Goal: Task Accomplishment & Management: Manage account settings

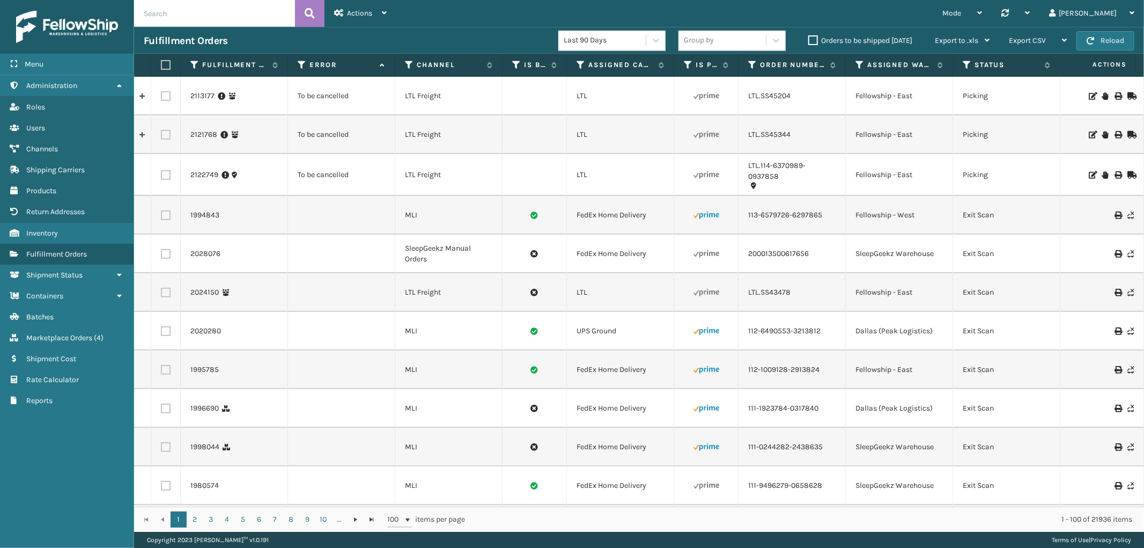
click at [226, 16] on input "text" at bounding box center [214, 13] width 161 height 27
paste input "2124009"
type input "2124009"
click at [308, 11] on icon at bounding box center [310, 13] width 10 height 16
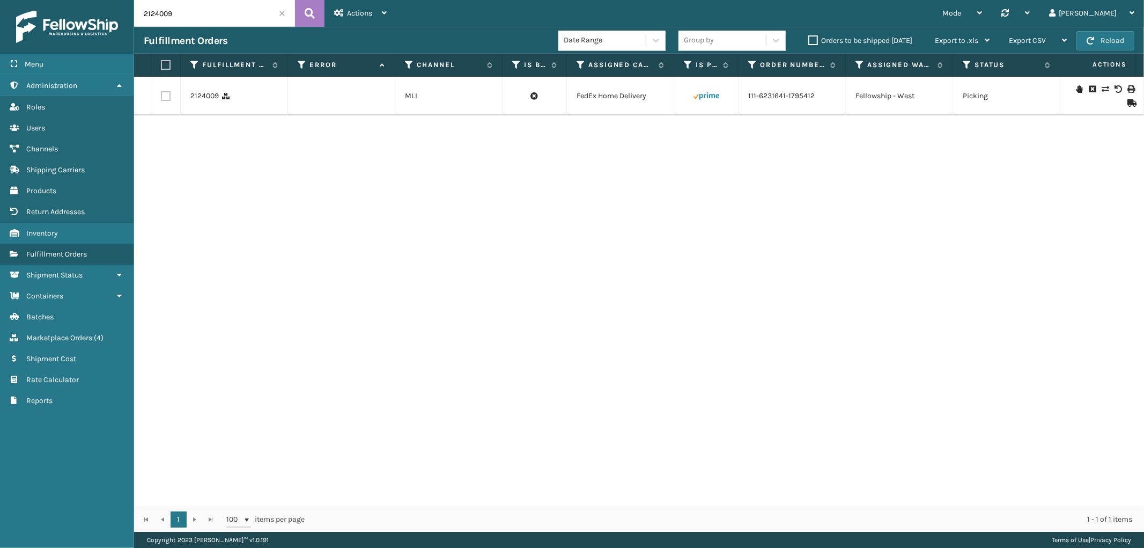
click at [1128, 104] on icon at bounding box center [1131, 103] width 6 height 8
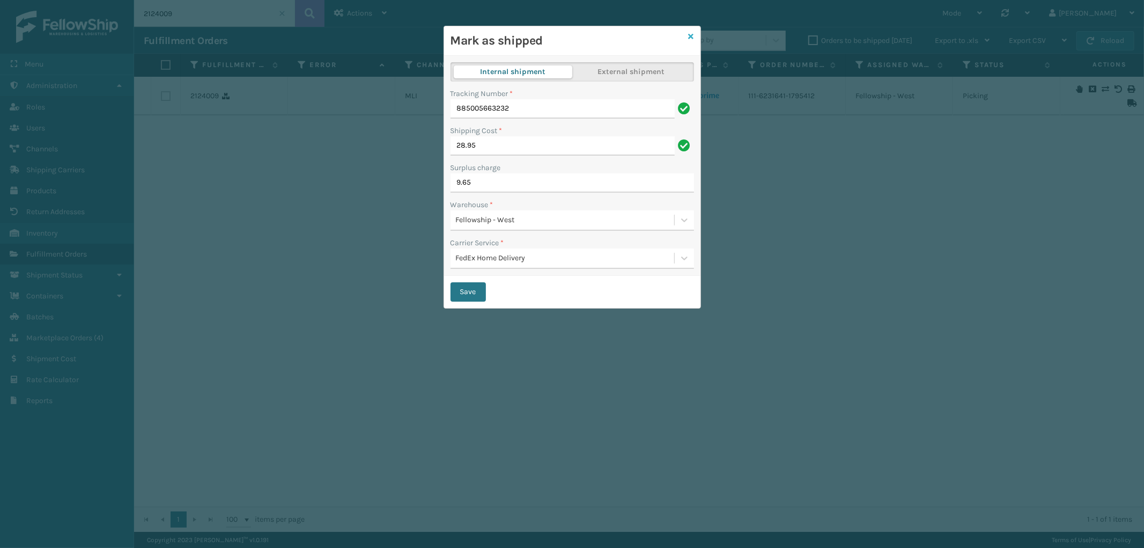
click at [690, 35] on icon at bounding box center [691, 37] width 5 height 8
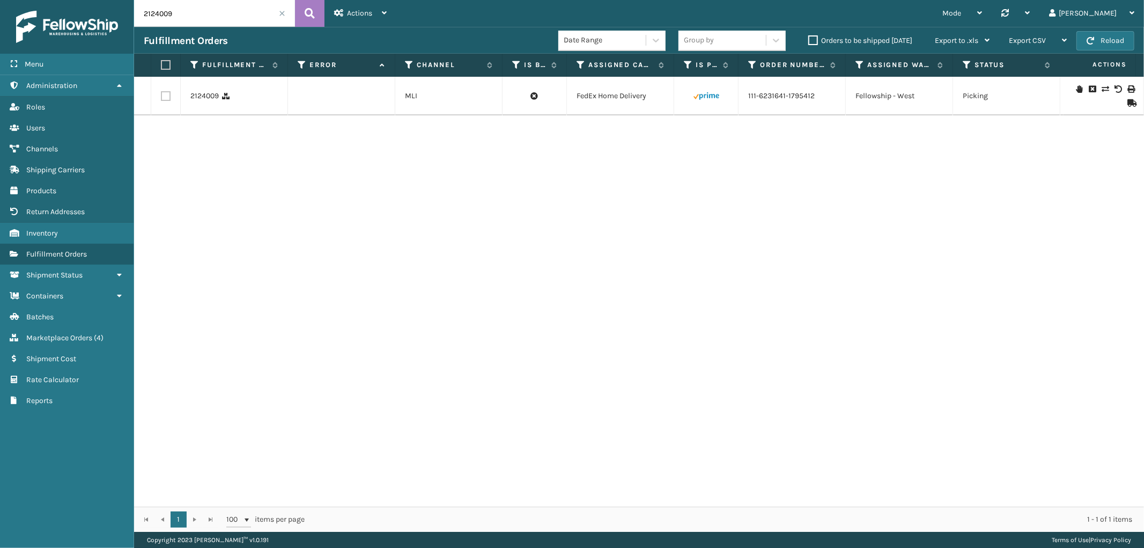
click at [283, 17] on input "2124009" at bounding box center [214, 13] width 161 height 27
click at [281, 13] on span at bounding box center [282, 13] width 6 height 6
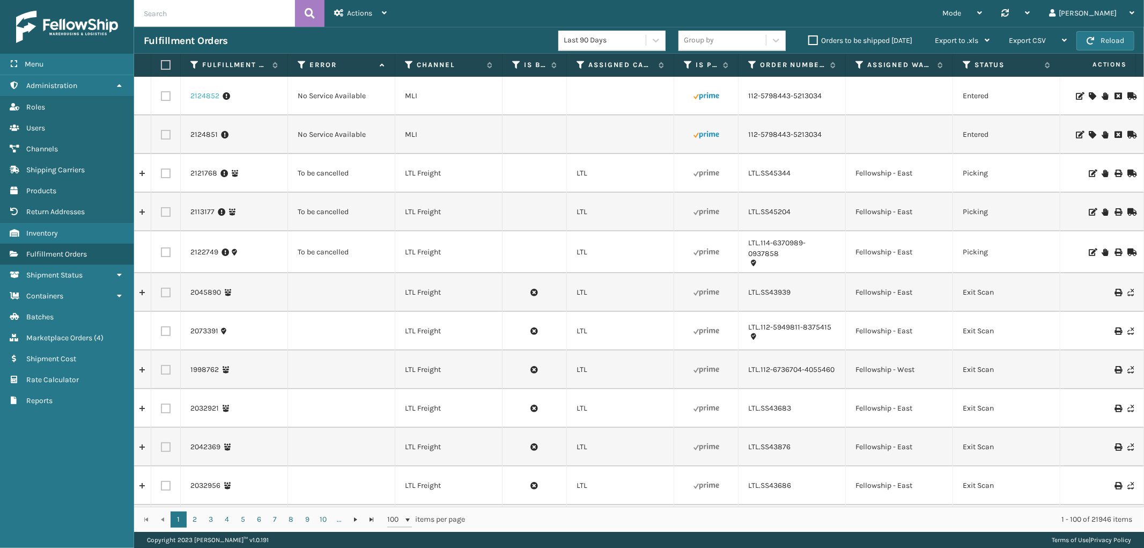
click at [207, 98] on link "2124852" at bounding box center [204, 96] width 29 height 11
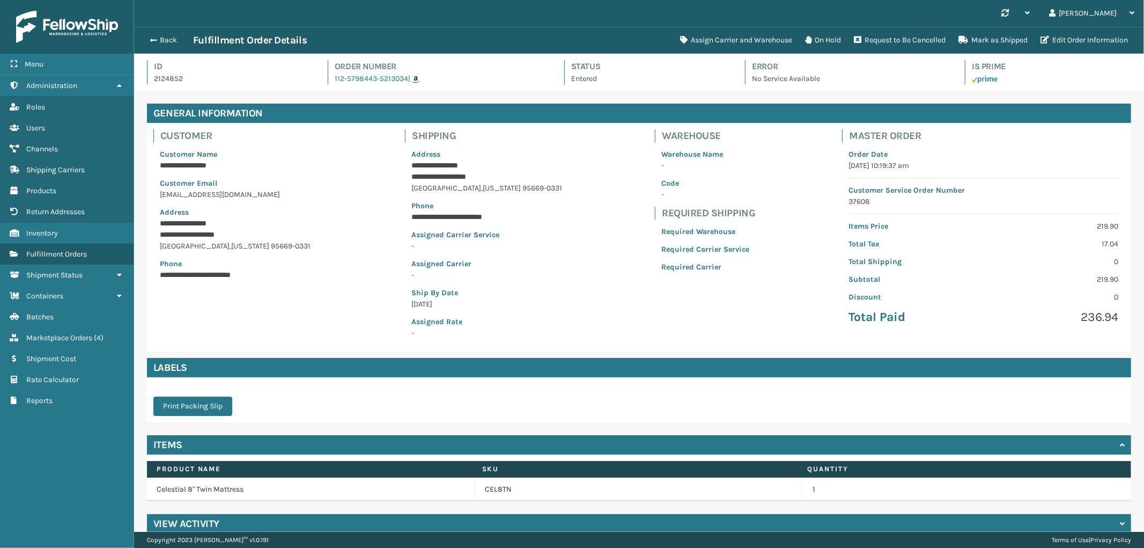
scroll to position [25, 1010]
click at [734, 36] on button "Assign Carrier and Warehouse" at bounding box center [736, 40] width 125 height 21
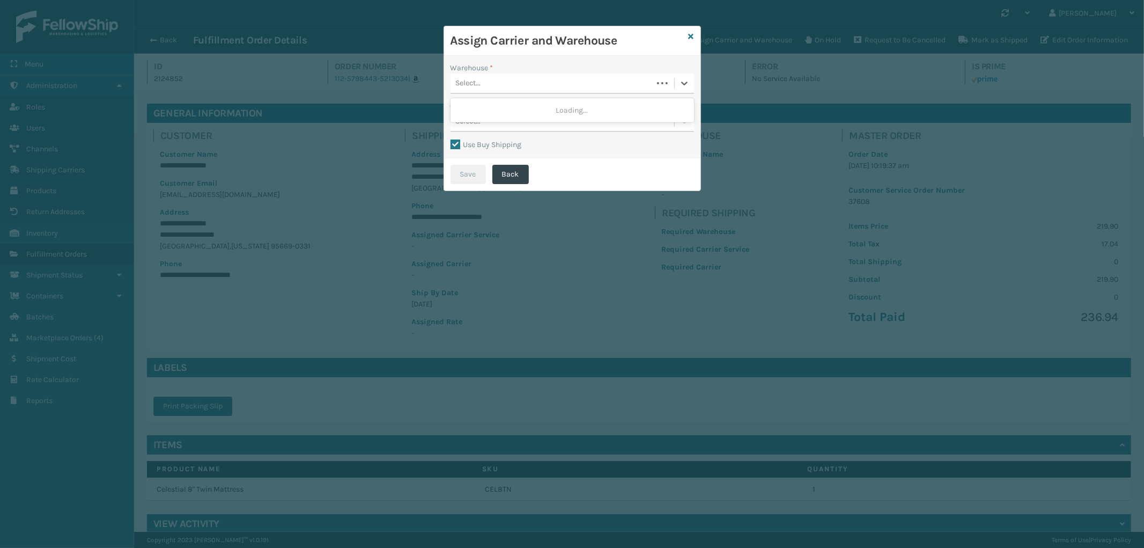
click at [544, 87] on div "Select..." at bounding box center [552, 84] width 202 height 18
click at [522, 129] on div "Fellowship - West" at bounding box center [573, 130] width 244 height 20
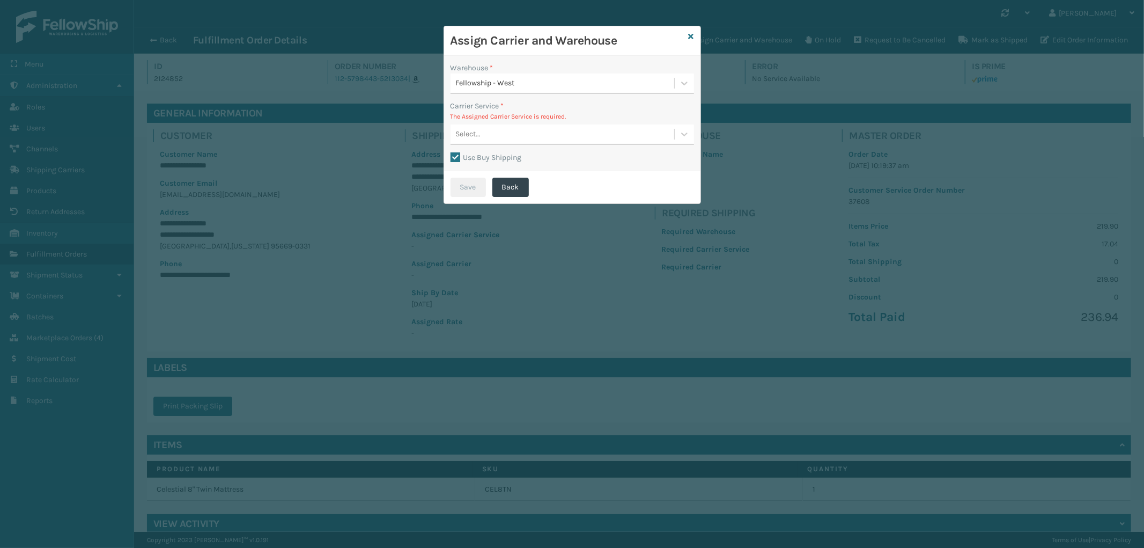
click at [559, 132] on div "Select..." at bounding box center [563, 135] width 224 height 18
click at [693, 38] on icon at bounding box center [691, 37] width 5 height 8
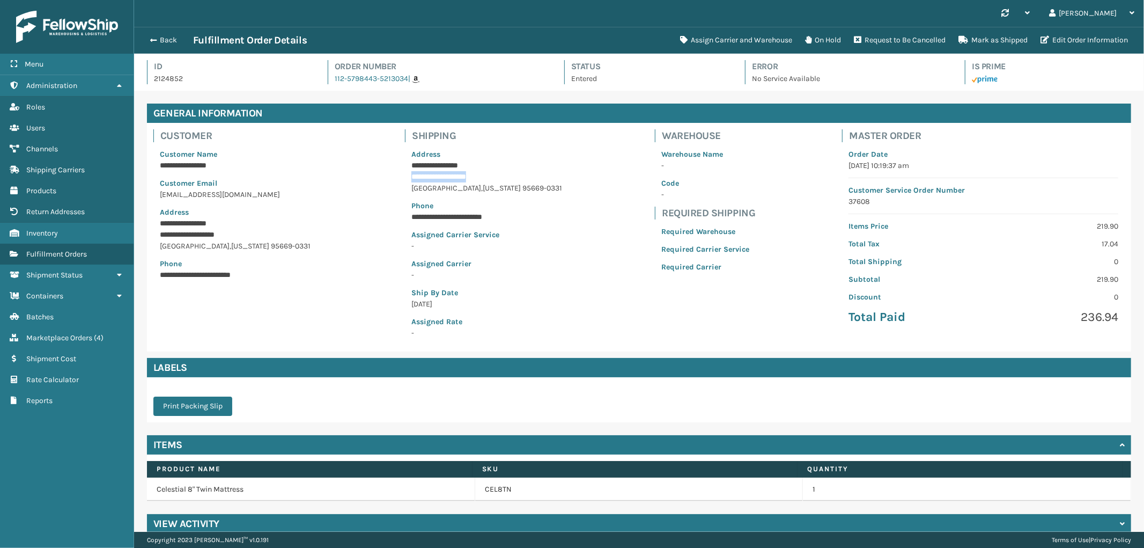
drag, startPoint x: 497, startPoint y: 175, endPoint x: 417, endPoint y: 174, distance: 79.9
click at [417, 174] on div "**********" at bounding box center [487, 243] width 164 height 203
copy p "**********"
drag, startPoint x: 404, startPoint y: 86, endPoint x: 327, endPoint y: 86, distance: 76.7
click at [327, 86] on div "Id 2124852 Order Number 112-5798443-5213034 | Status Entered Error No Service A…" at bounding box center [639, 75] width 984 height 31
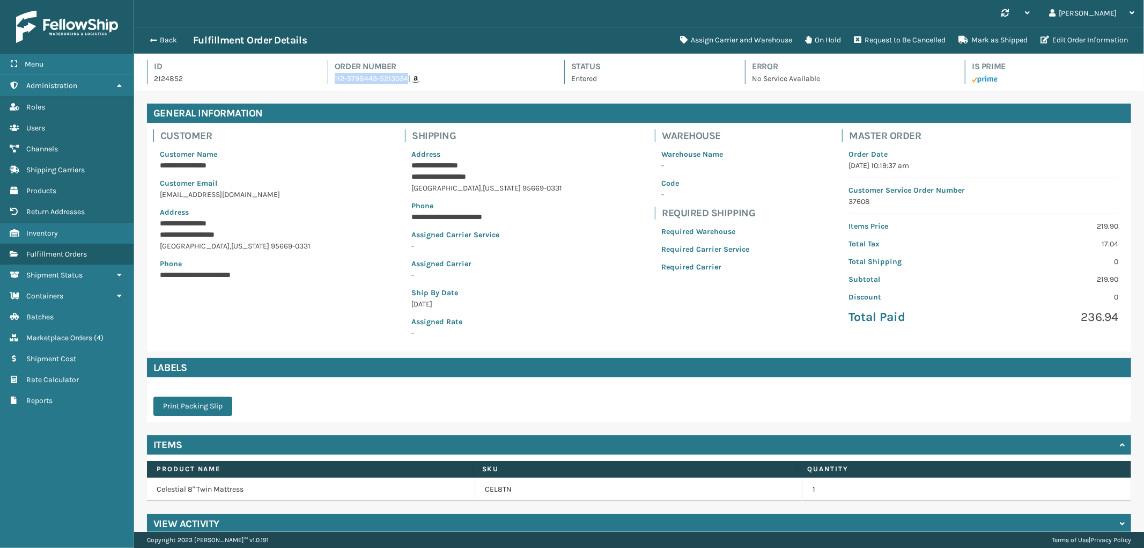
copy link "112-5798443-5213034"
drag, startPoint x: 543, startPoint y: 187, endPoint x: 394, endPoint y: 178, distance: 149.9
click at [394, 178] on div "**********" at bounding box center [639, 237] width 984 height 229
copy div "**********"
click at [1080, 41] on button "Edit Order Information" at bounding box center [1084, 40] width 100 height 21
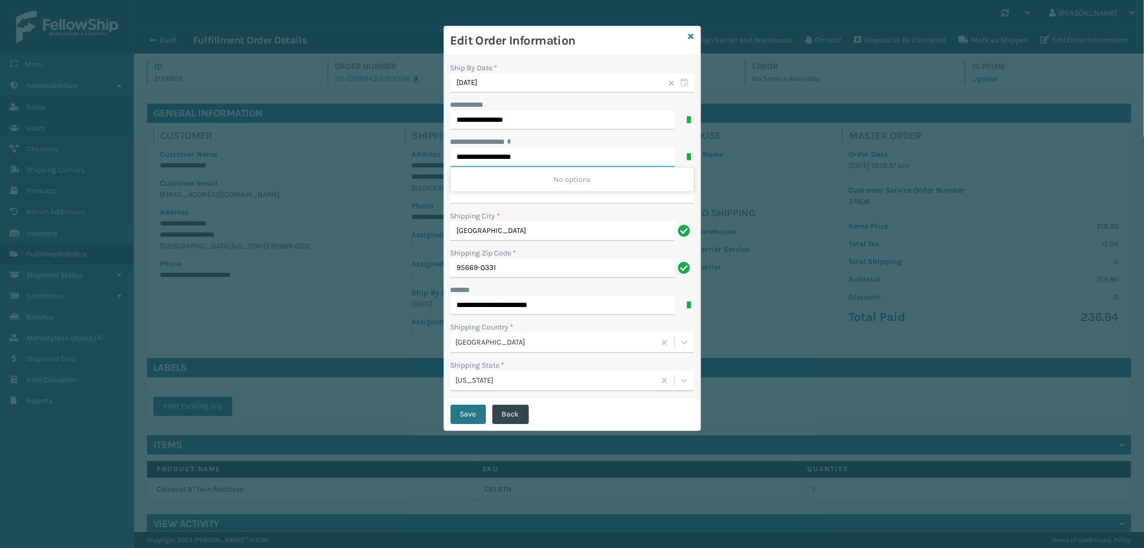
drag, startPoint x: 546, startPoint y: 156, endPoint x: 505, endPoint y: 165, distance: 42.4
click at [505, 165] on input "**********" at bounding box center [563, 157] width 224 height 19
click at [489, 198] on input "**********" at bounding box center [573, 194] width 244 height 19
paste input "*******"
type input "*******"
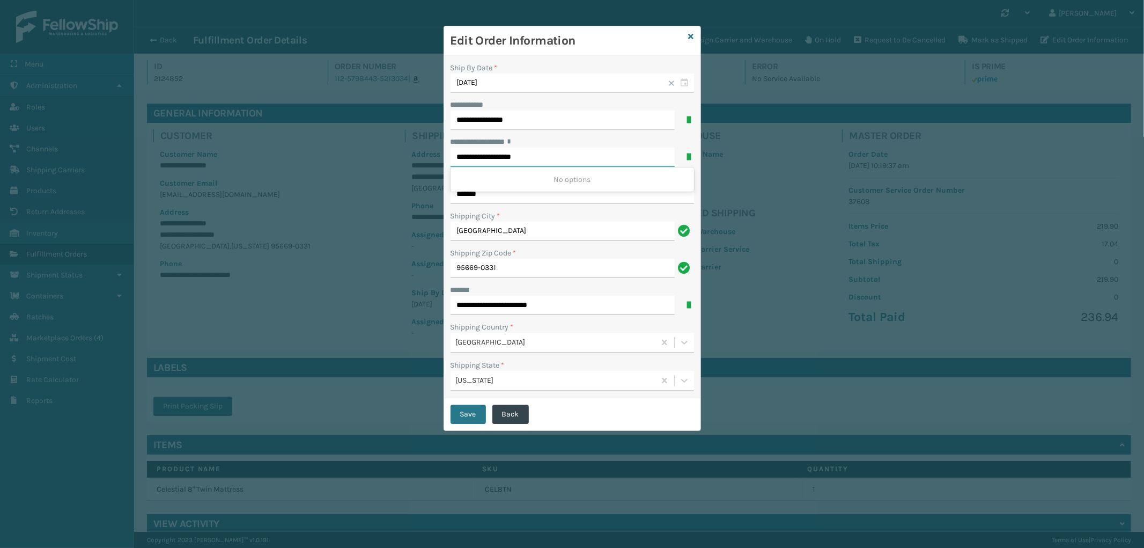
drag, startPoint x: 534, startPoint y: 152, endPoint x: 505, endPoint y: 157, distance: 28.9
click at [505, 157] on input "**********" at bounding box center [563, 157] width 224 height 19
type input "**********"
click at [606, 426] on div "Save Back" at bounding box center [572, 414] width 256 height 32
click at [480, 420] on button "Save" at bounding box center [468, 413] width 35 height 19
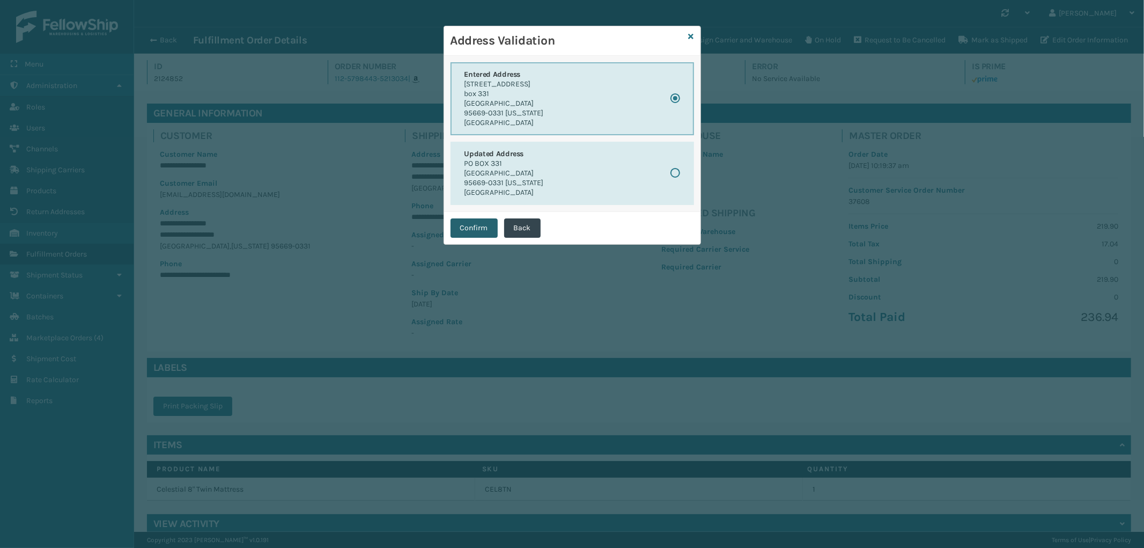
click at [480, 224] on button "Confirm" at bounding box center [474, 227] width 47 height 19
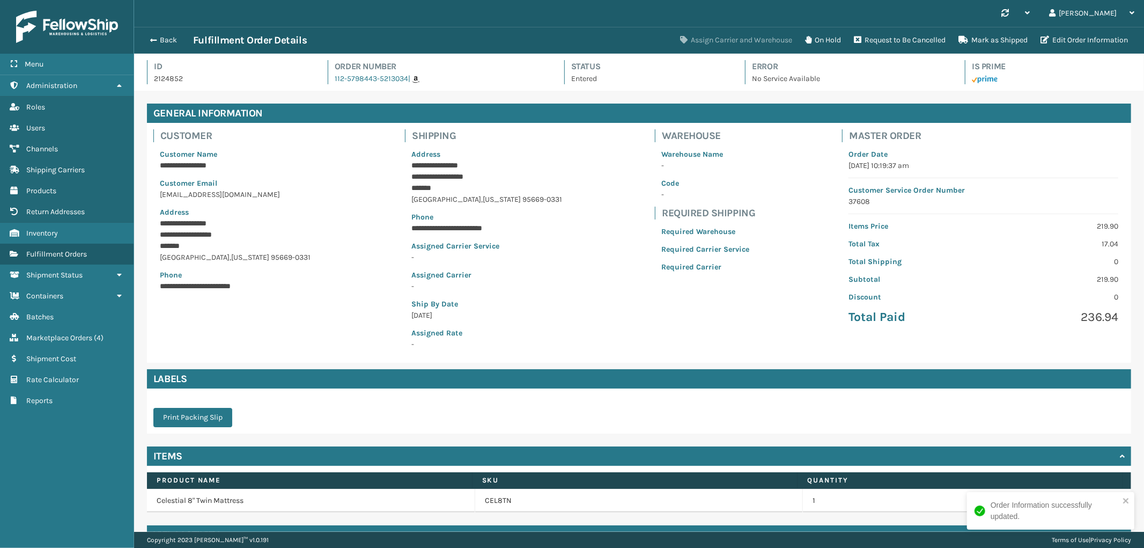
click at [743, 46] on button "Assign Carrier and Warehouse" at bounding box center [736, 40] width 125 height 21
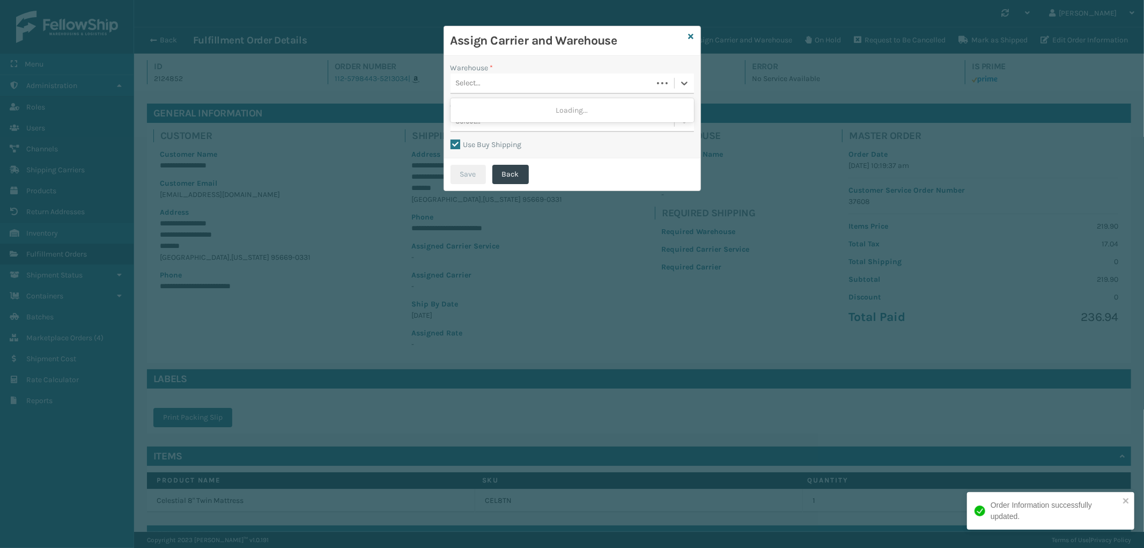
click at [565, 87] on div "Select..." at bounding box center [552, 84] width 202 height 18
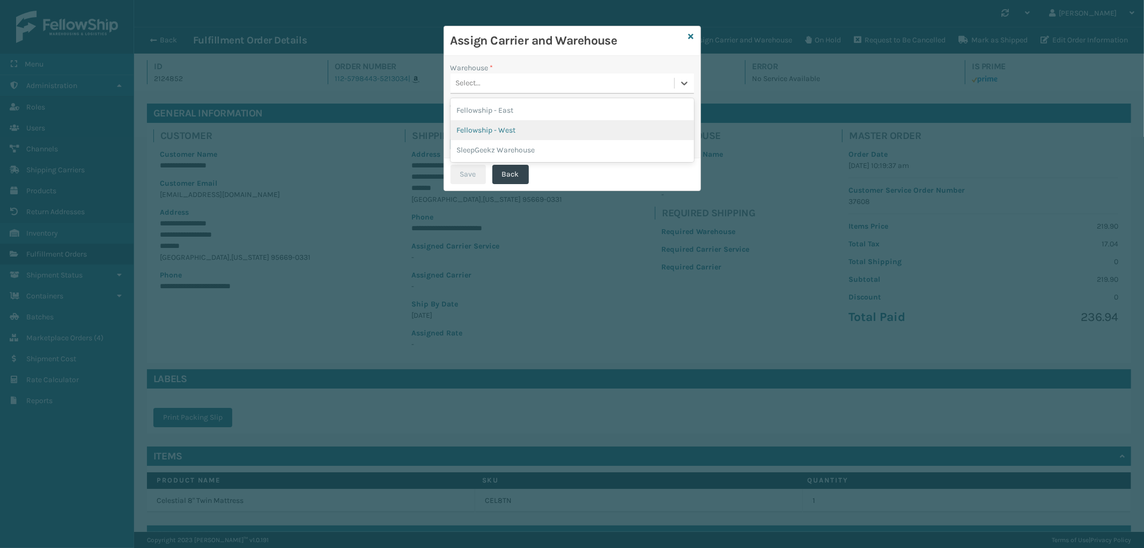
click at [526, 128] on div "Fellowship - West" at bounding box center [573, 130] width 244 height 20
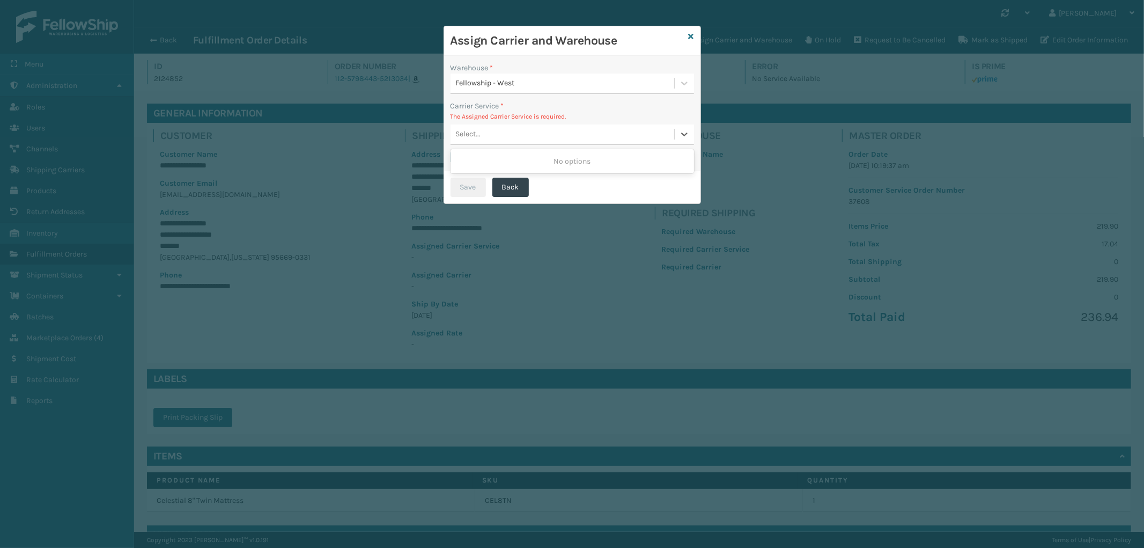
click at [548, 132] on div "Select..." at bounding box center [563, 135] width 224 height 18
click at [689, 34] on icon at bounding box center [691, 37] width 5 height 8
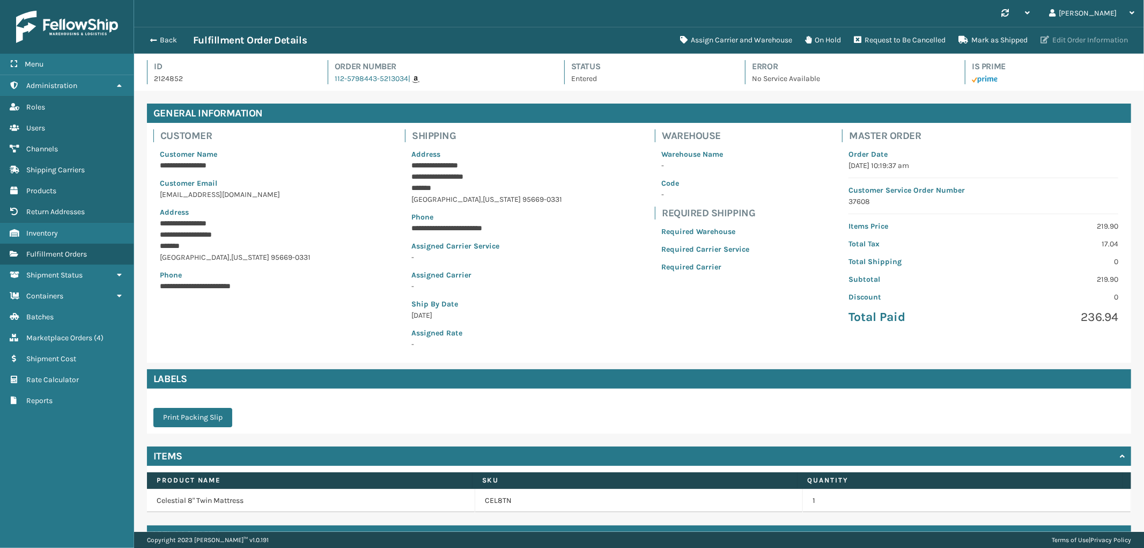
click at [1105, 43] on button "Edit Order Information" at bounding box center [1084, 40] width 100 height 21
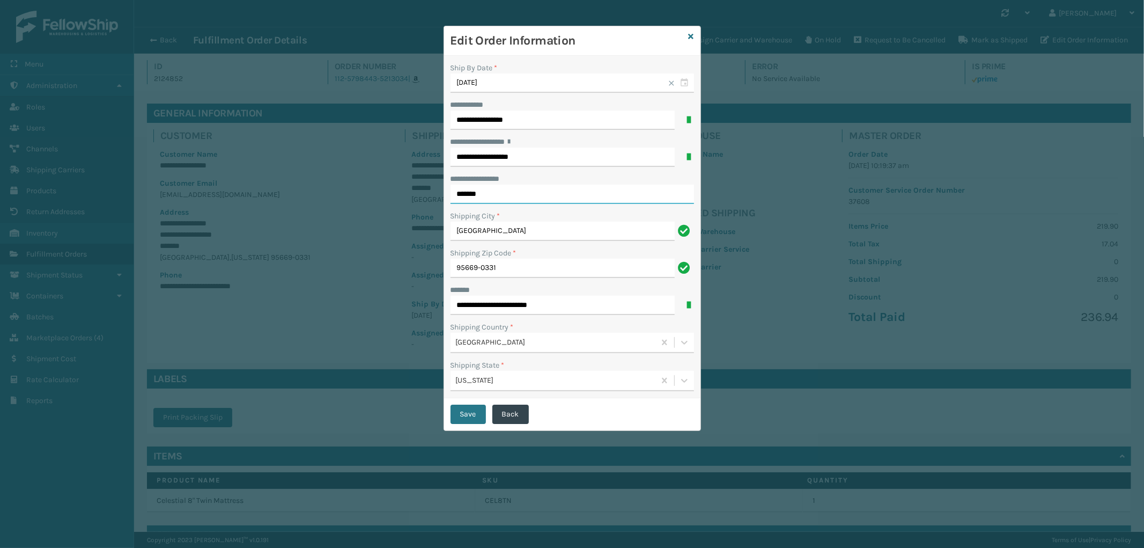
drag, startPoint x: 470, startPoint y: 196, endPoint x: 452, endPoint y: 200, distance: 19.1
click at [452, 200] on input "*******" at bounding box center [573, 194] width 244 height 19
drag, startPoint x: 484, startPoint y: 194, endPoint x: 286, endPoint y: 192, distance: 198.5
click at [286, 192] on div "**********" at bounding box center [572, 274] width 1144 height 548
type input "*****"
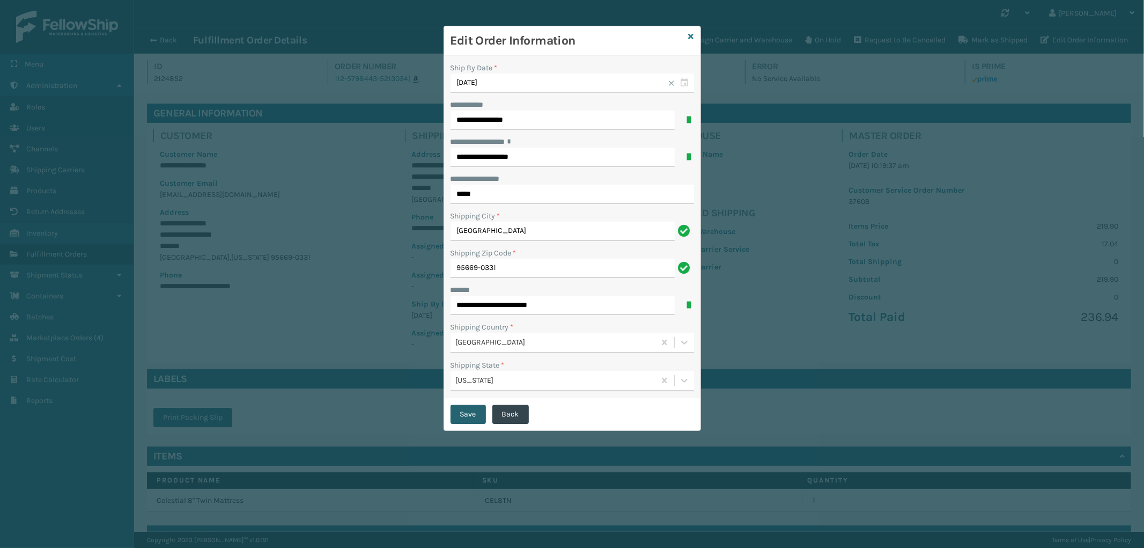
click at [478, 409] on button "Save" at bounding box center [468, 413] width 35 height 19
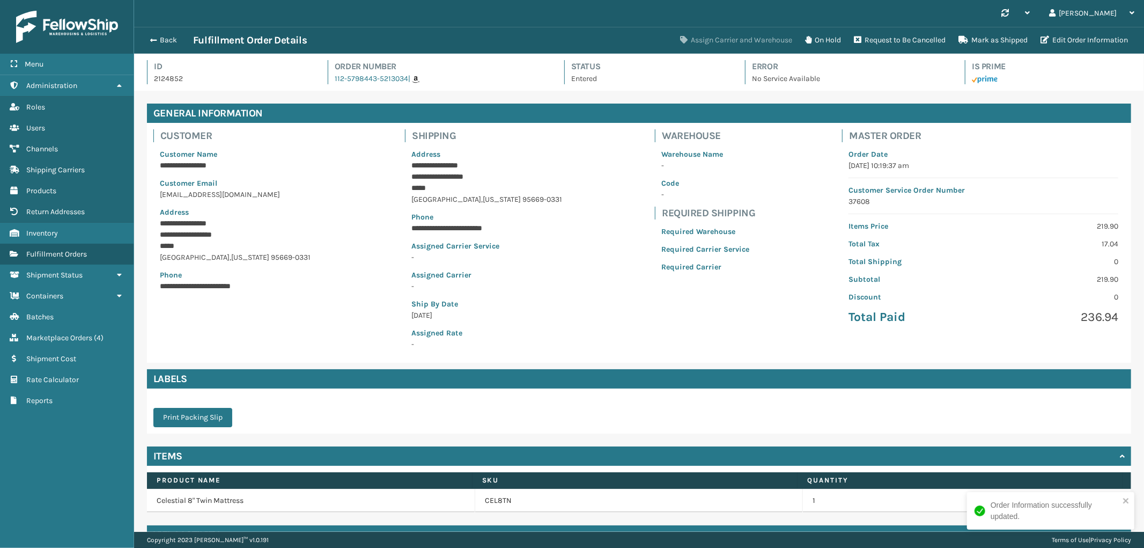
click at [753, 38] on button "Assign Carrier and Warehouse" at bounding box center [736, 40] width 125 height 21
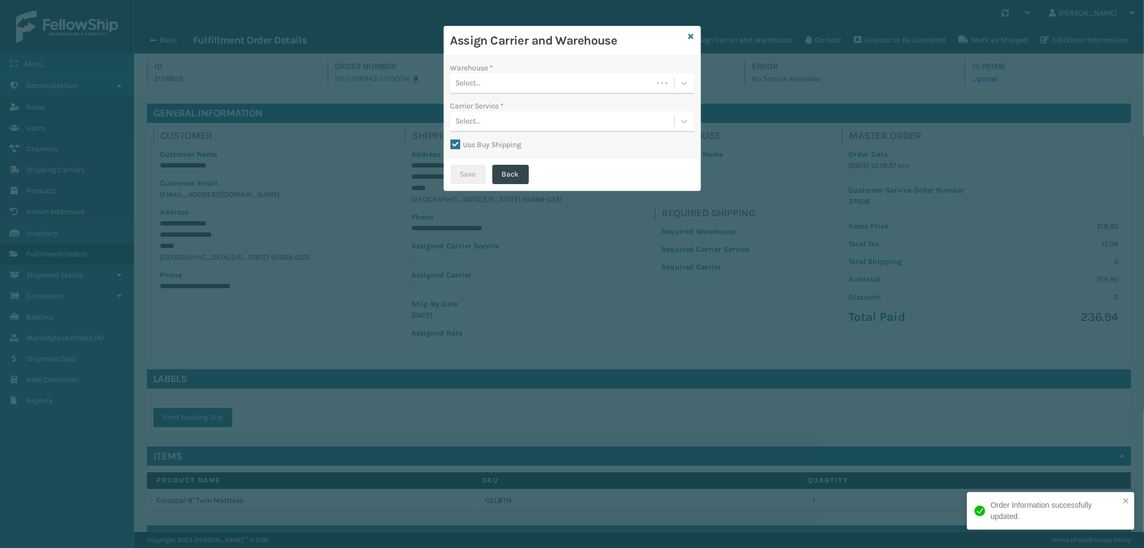
click at [544, 83] on div "Select..." at bounding box center [552, 84] width 202 height 18
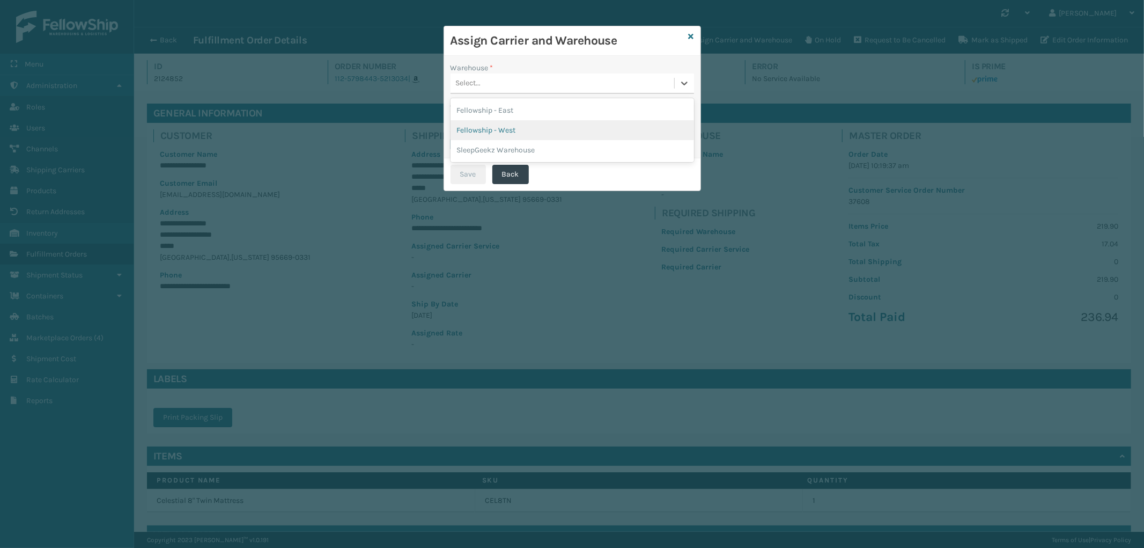
click at [530, 130] on div "Fellowship - West" at bounding box center [573, 130] width 244 height 20
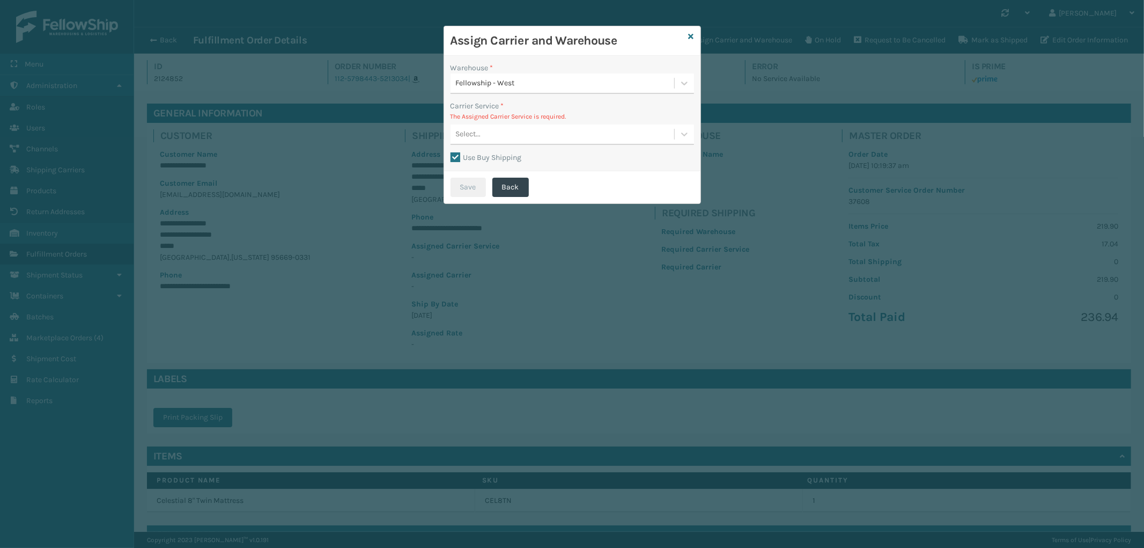
click at [550, 129] on div "Select..." at bounding box center [563, 135] width 224 height 18
click at [561, 181] on div "Save Back" at bounding box center [572, 187] width 256 height 32
click at [453, 157] on label "Use Buy Shipping" at bounding box center [486, 157] width 71 height 9
click at [451, 152] on input "Use Buy Shipping" at bounding box center [451, 151] width 1 height 1
click at [596, 129] on div "Select..." at bounding box center [563, 135] width 224 height 18
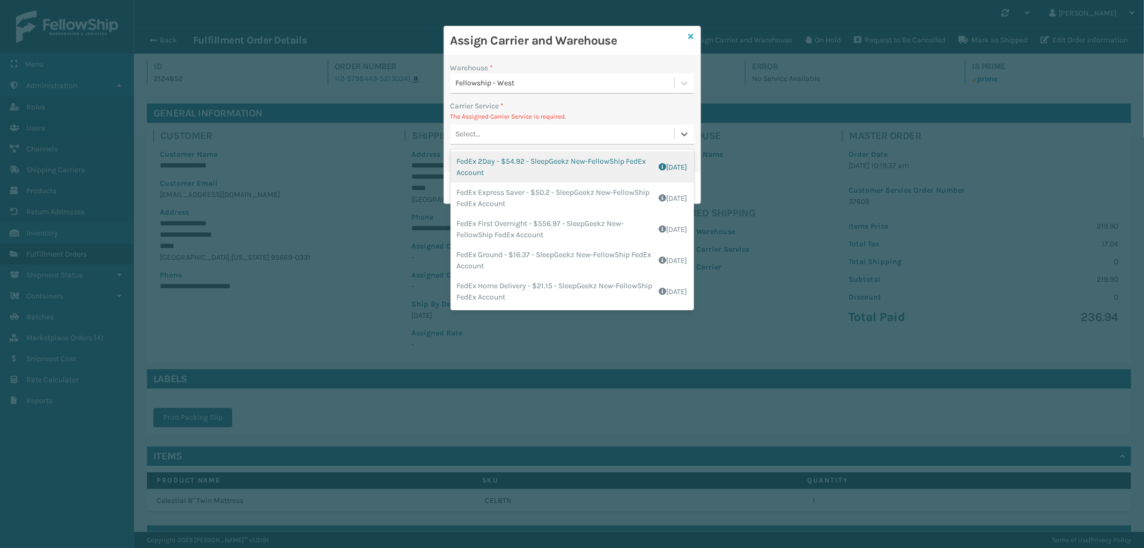
click at [694, 34] on icon at bounding box center [691, 37] width 5 height 8
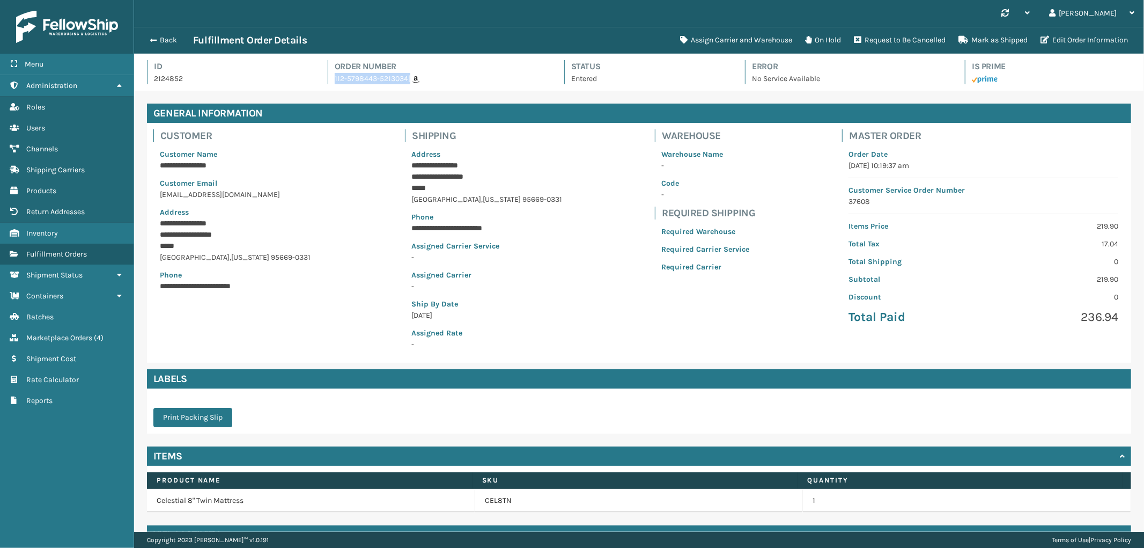
drag, startPoint x: 407, startPoint y: 87, endPoint x: 329, endPoint y: 82, distance: 77.4
click at [329, 82] on div "Id 2124852 Order Number 112-5798443-5213034 | Status Entered Error No Service A…" at bounding box center [639, 75] width 984 height 31
copy span "112-5798443-5213034"
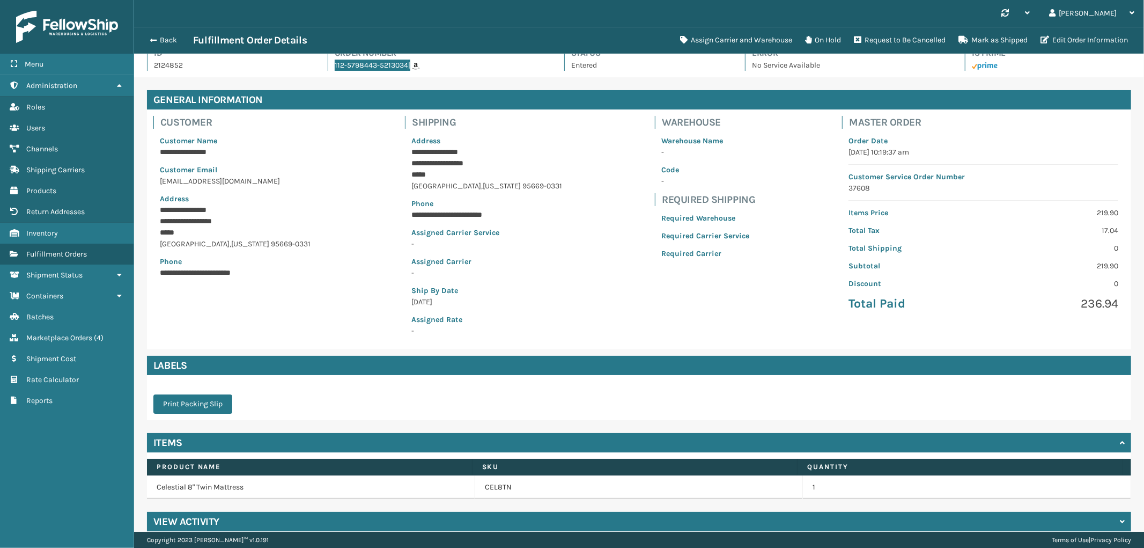
scroll to position [25, 0]
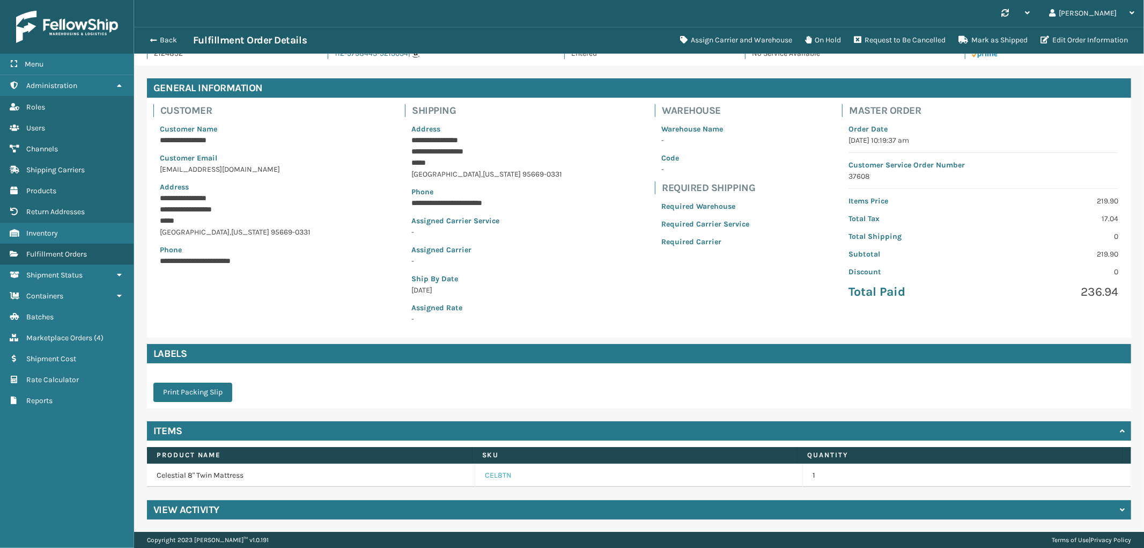
click at [492, 478] on link "CEL8TN" at bounding box center [498, 475] width 27 height 11
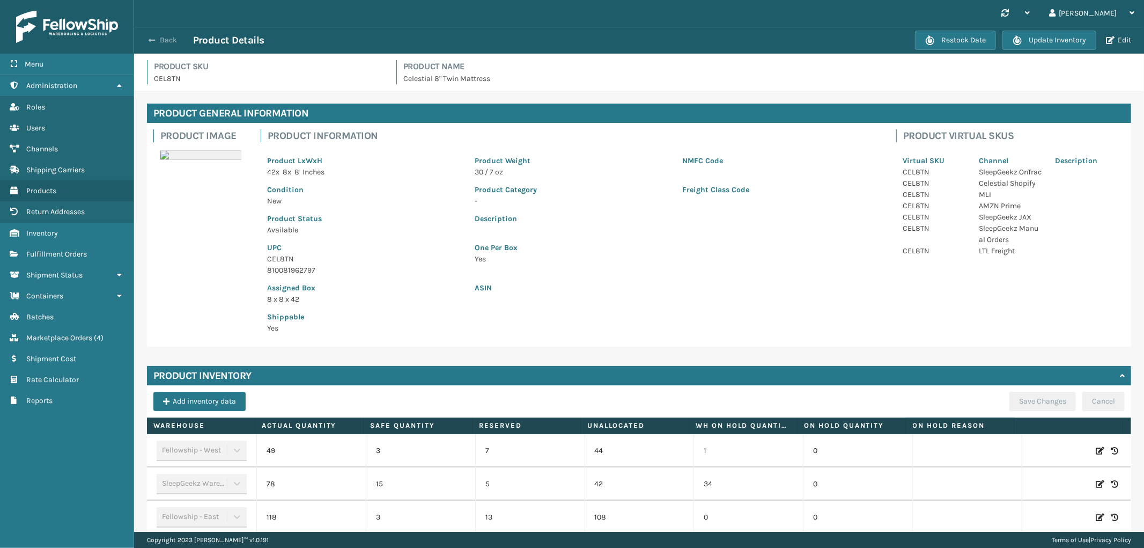
click at [173, 36] on button "Back" at bounding box center [168, 40] width 49 height 10
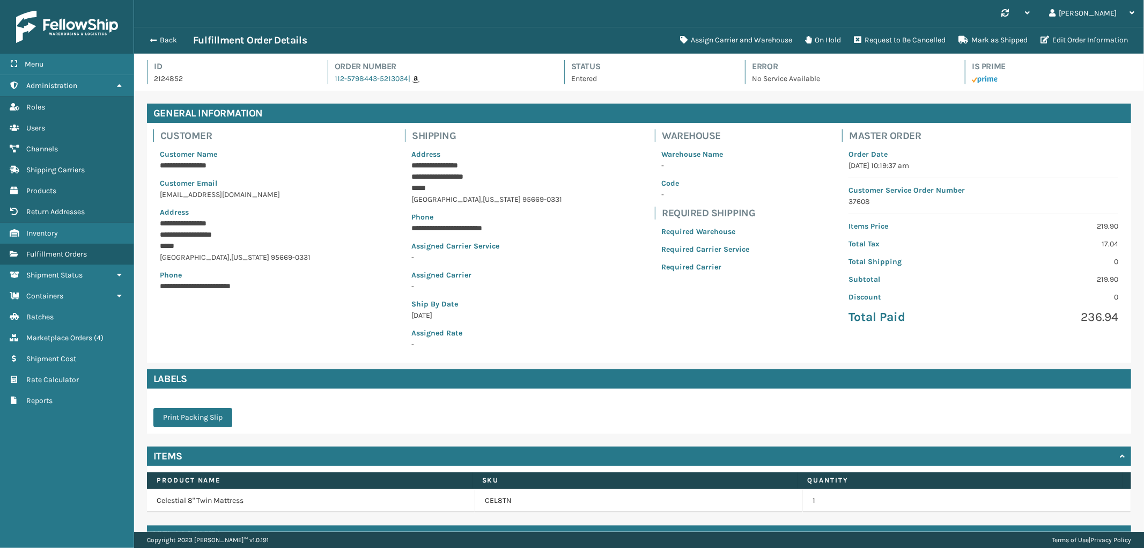
scroll to position [25, 1010]
drag, startPoint x: 407, startPoint y: 87, endPoint x: 329, endPoint y: 86, distance: 77.8
click at [329, 86] on div "Id 2124852 Order Number 112-5798443-5213034 | Status Entered Error No Service A…" at bounding box center [639, 75] width 984 height 31
copy span "112-5798443-5213034"
click at [165, 41] on button "Back" at bounding box center [168, 40] width 49 height 10
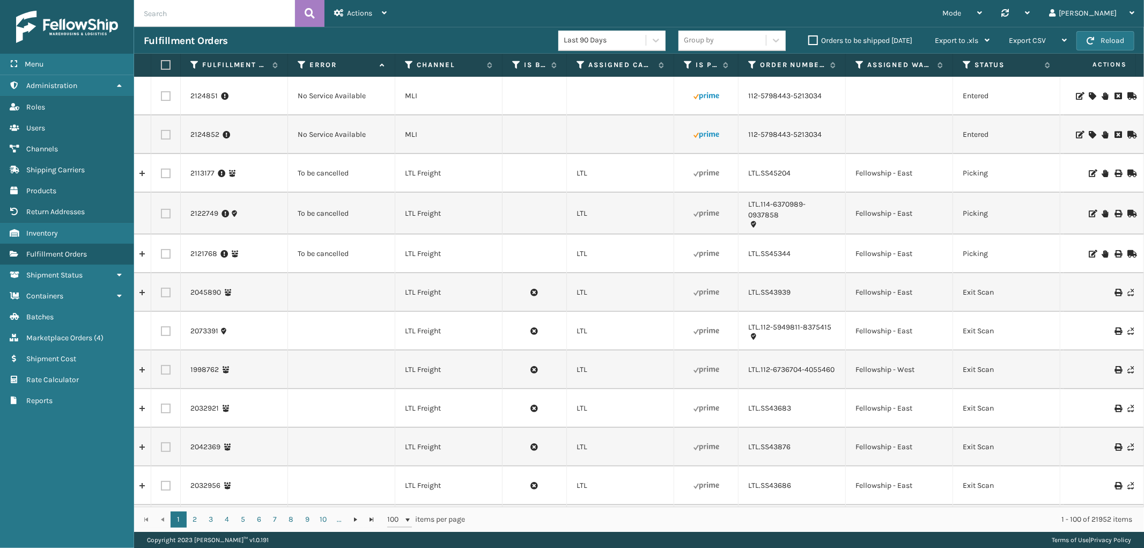
click at [1076, 95] on icon at bounding box center [1079, 96] width 6 height 8
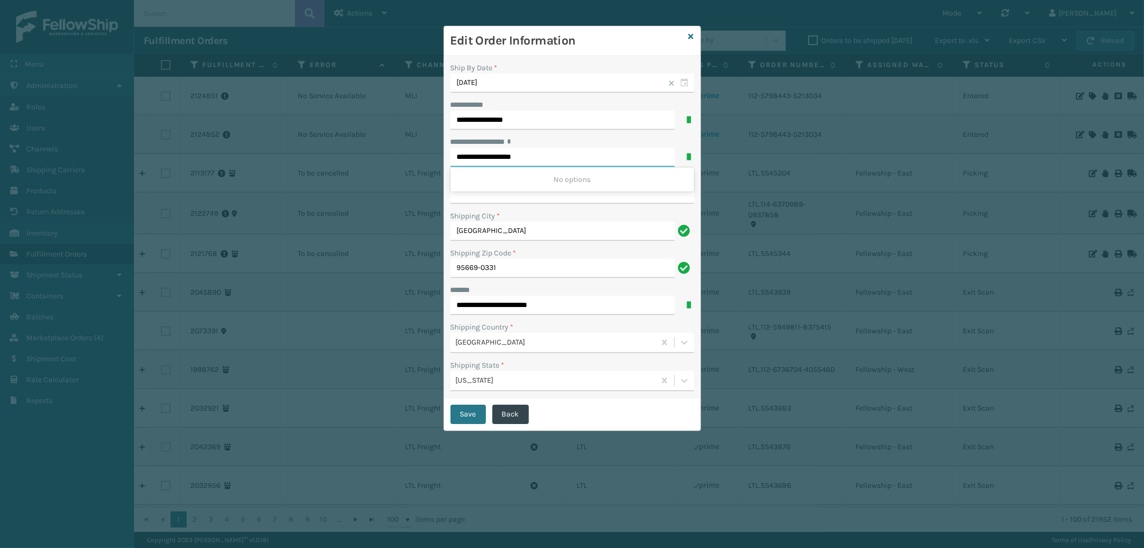
drag, startPoint x: 537, startPoint y: 158, endPoint x: 505, endPoint y: 159, distance: 32.2
click at [505, 159] on input "**********" at bounding box center [563, 157] width 224 height 19
click at [555, 173] on div "[STREET_ADDRESS]" at bounding box center [573, 180] width 244 height 20
type input "**********"
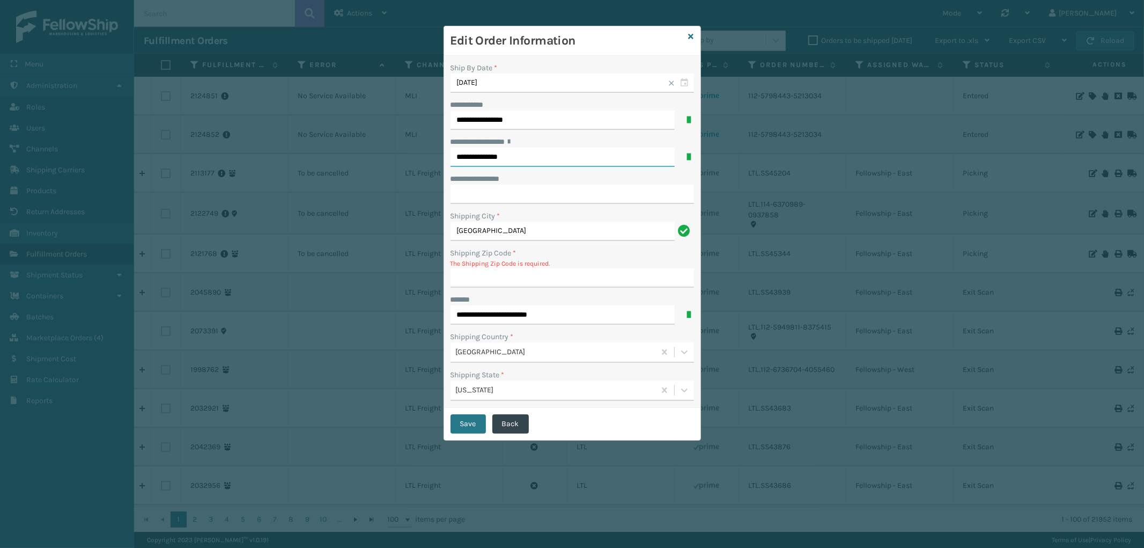
type input "95669-9000"
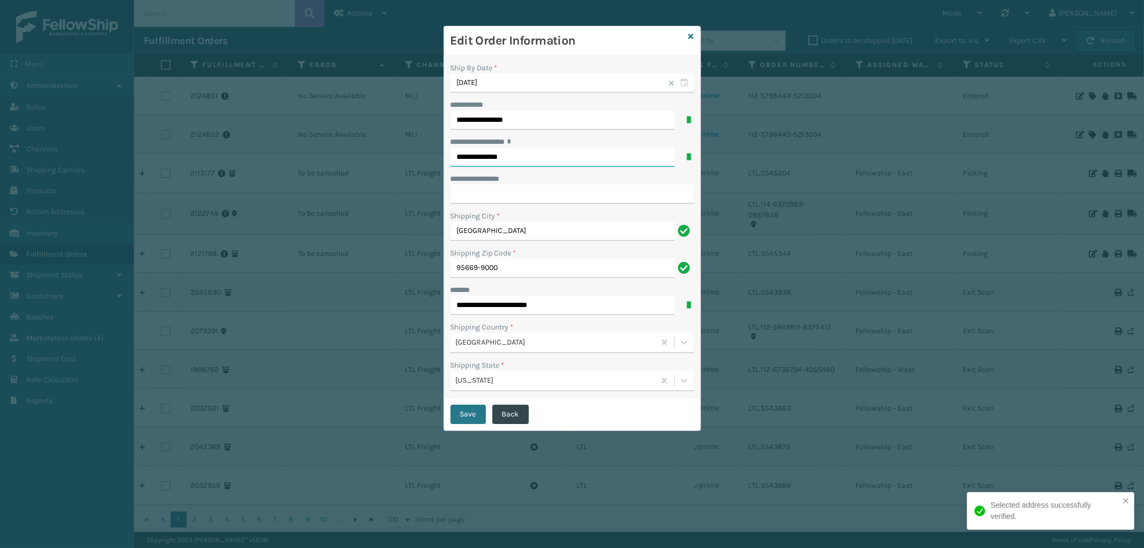
type input "**********"
click at [519, 195] on input "**********" at bounding box center [573, 194] width 244 height 19
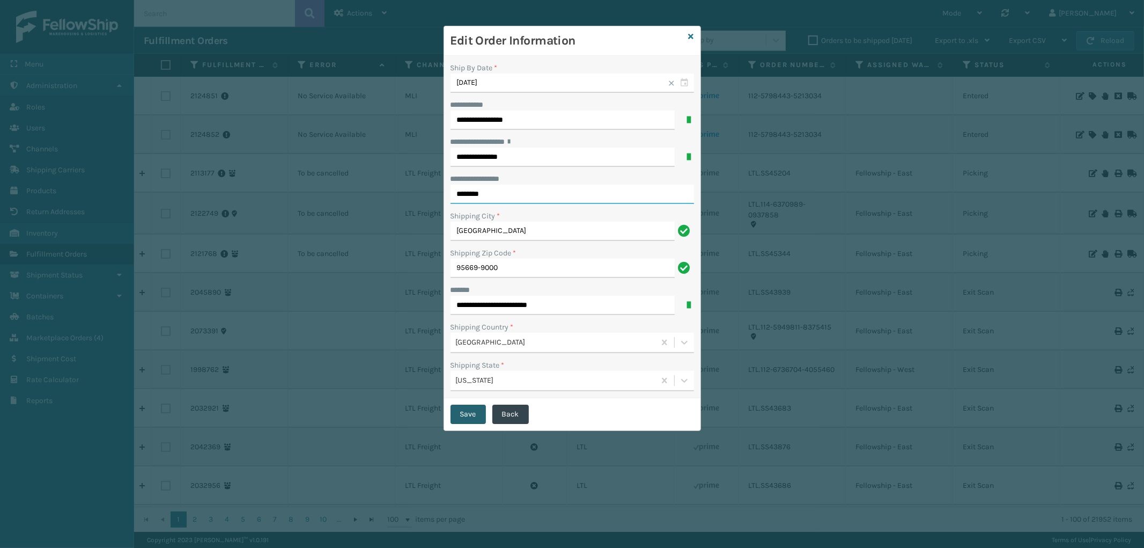
type input "********"
click at [469, 419] on button "Save" at bounding box center [468, 413] width 35 height 19
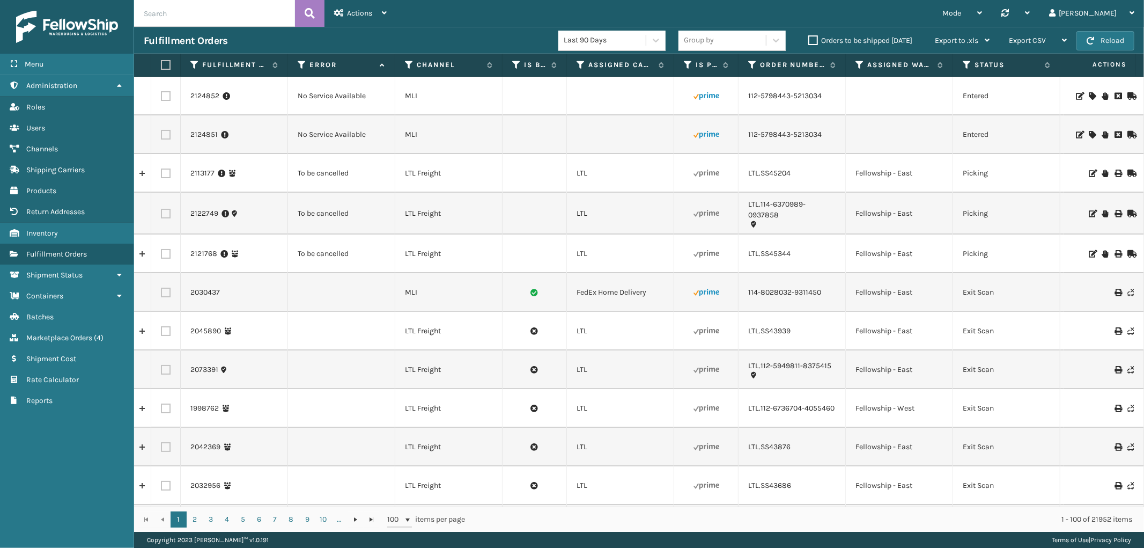
click at [1076, 135] on icon at bounding box center [1079, 135] width 6 height 8
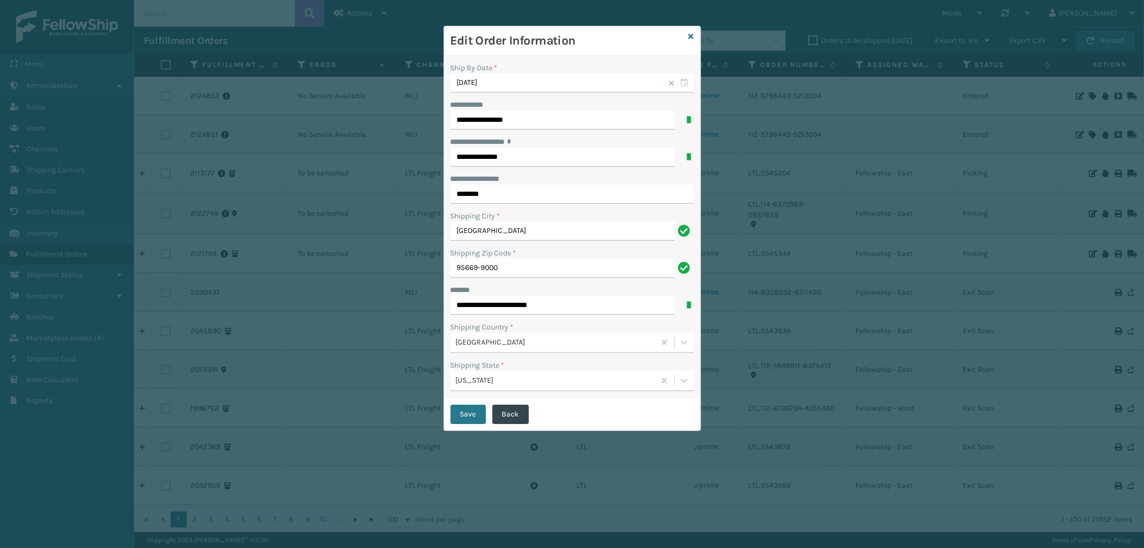
click at [683, 33] on h3 "Edit Order Information" at bounding box center [568, 41] width 234 height 16
click at [691, 39] on icon at bounding box center [691, 37] width 5 height 8
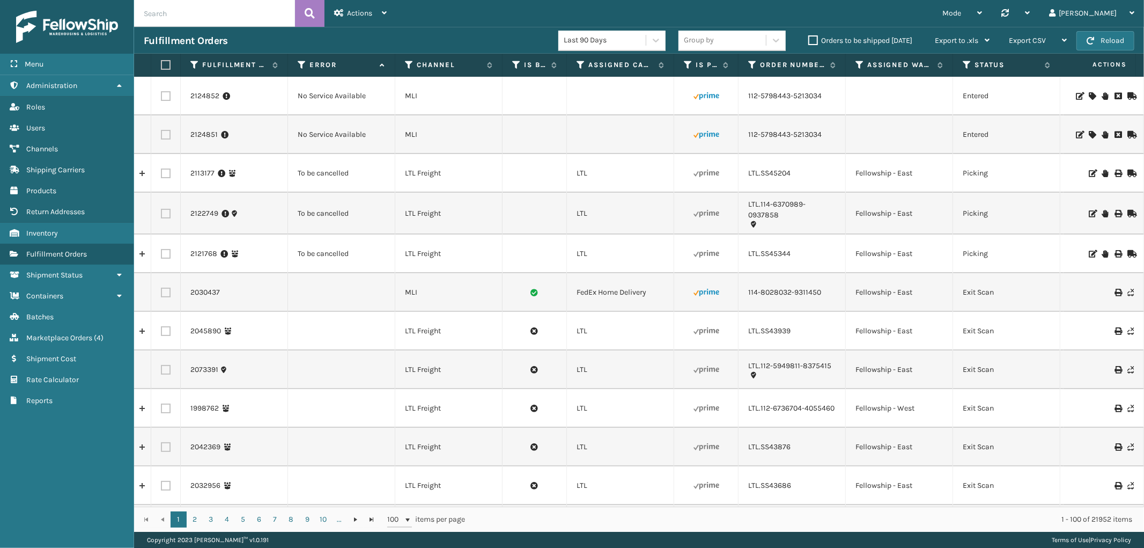
click at [1076, 95] on icon at bounding box center [1079, 96] width 6 height 8
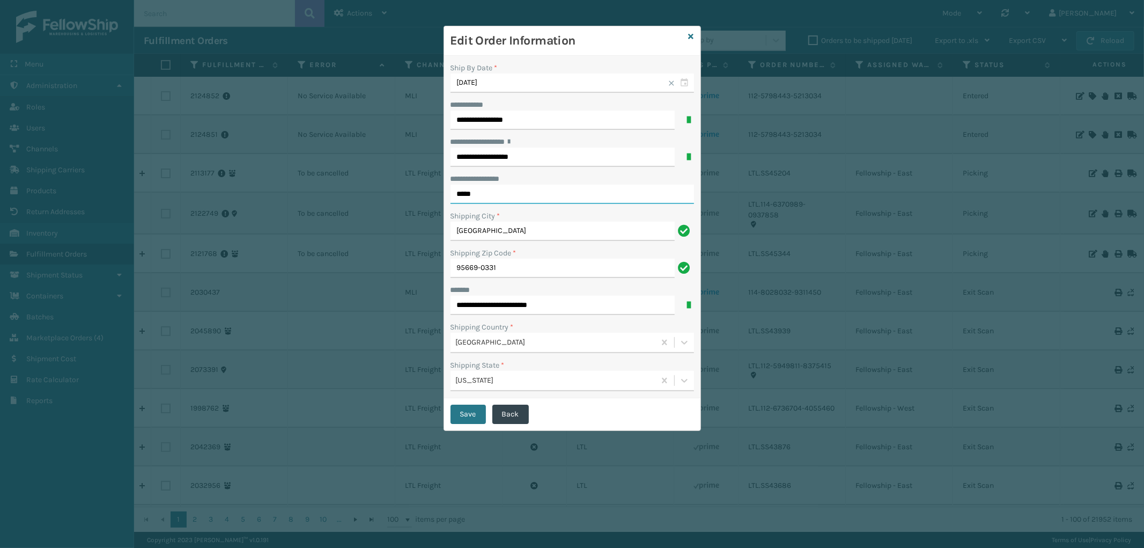
drag, startPoint x: 489, startPoint y: 190, endPoint x: 399, endPoint y: 191, distance: 89.6
click at [399, 191] on div "**********" at bounding box center [572, 274] width 1144 height 548
click at [558, 161] on input "**********" at bounding box center [563, 157] width 224 height 19
click at [521, 180] on div "[STREET_ADDRESS]" at bounding box center [573, 180] width 244 height 20
type input "**********"
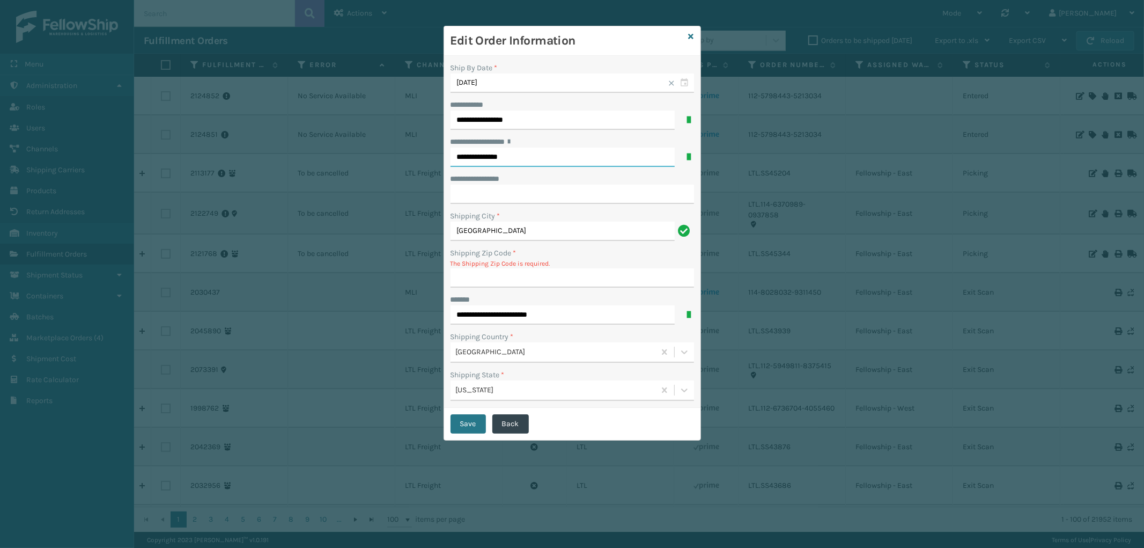
type input "95669-9000"
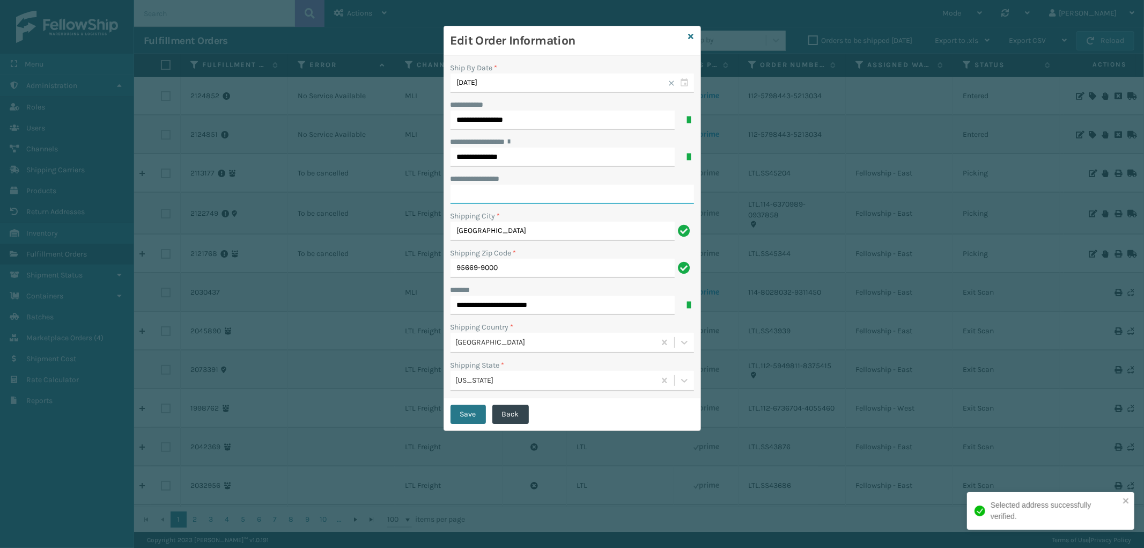
click at [505, 194] on input "**********" at bounding box center [573, 194] width 244 height 19
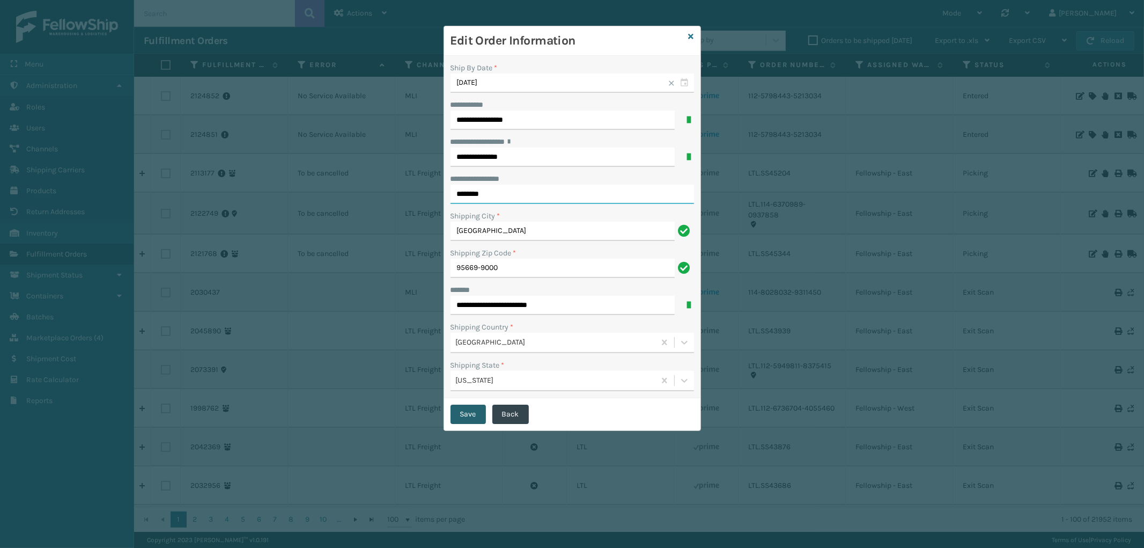
type input "********"
click at [460, 412] on button "Save" at bounding box center [468, 413] width 35 height 19
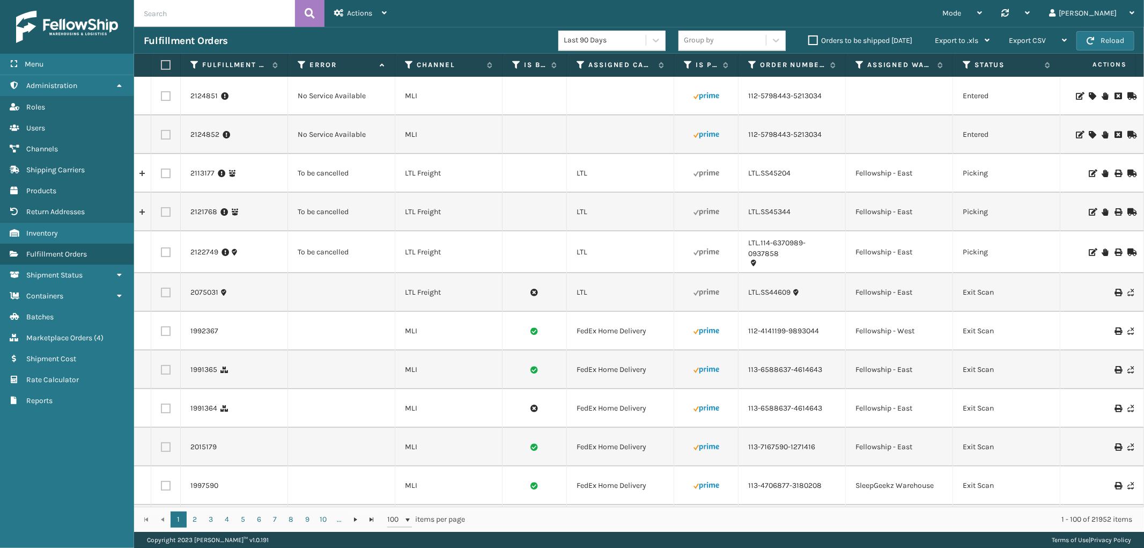
click at [1089, 95] on icon at bounding box center [1092, 96] width 6 height 8
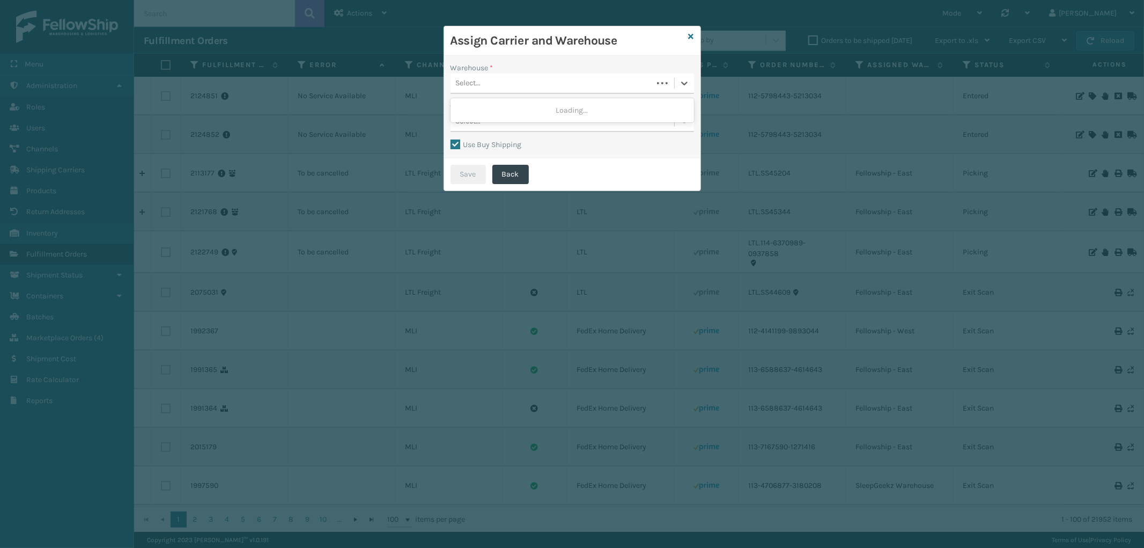
click at [548, 83] on div "Select..." at bounding box center [552, 84] width 202 height 18
click at [515, 129] on div "Fellowship - West" at bounding box center [573, 130] width 244 height 20
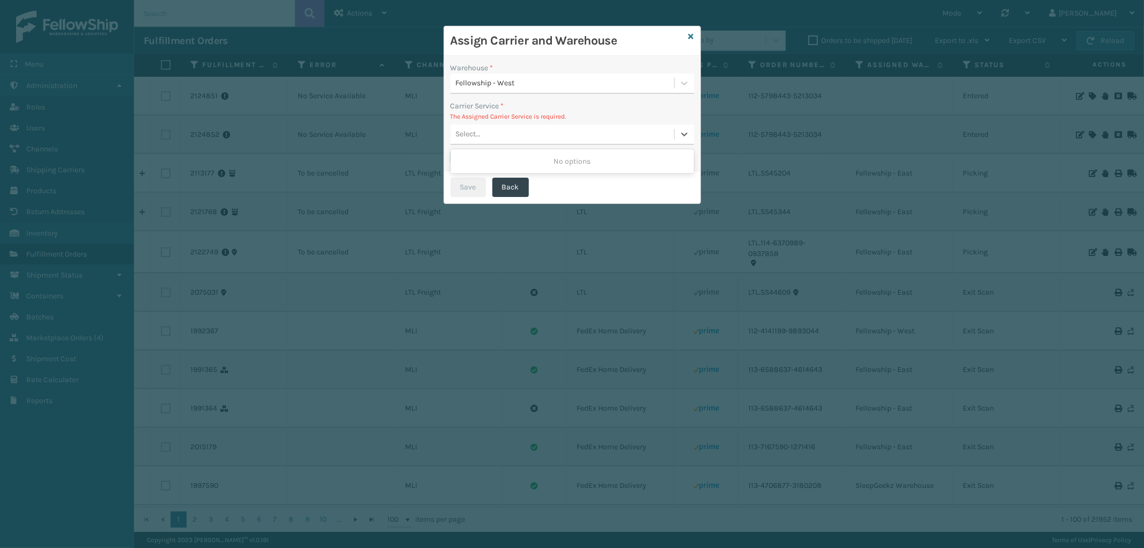
click at [529, 130] on div "Select..." at bounding box center [563, 135] width 224 height 18
click at [574, 102] on div "Carrier Service *" at bounding box center [573, 105] width 244 height 11
click at [456, 158] on label "Use Buy Shipping" at bounding box center [486, 157] width 71 height 9
click at [451, 152] on input "Use Buy Shipping" at bounding box center [451, 151] width 1 height 1
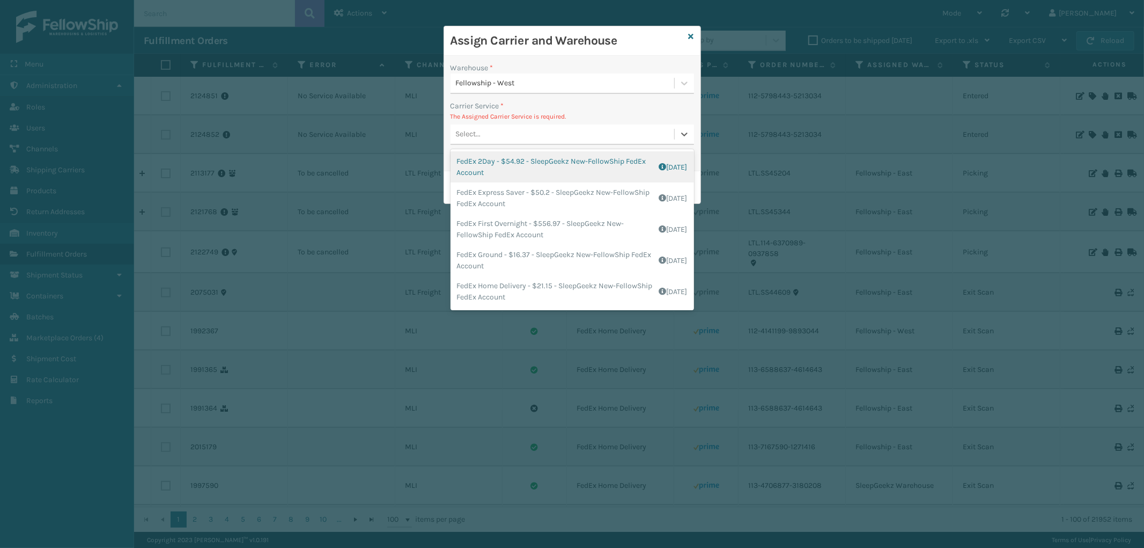
click at [582, 135] on div "Select..." at bounding box center [563, 135] width 224 height 18
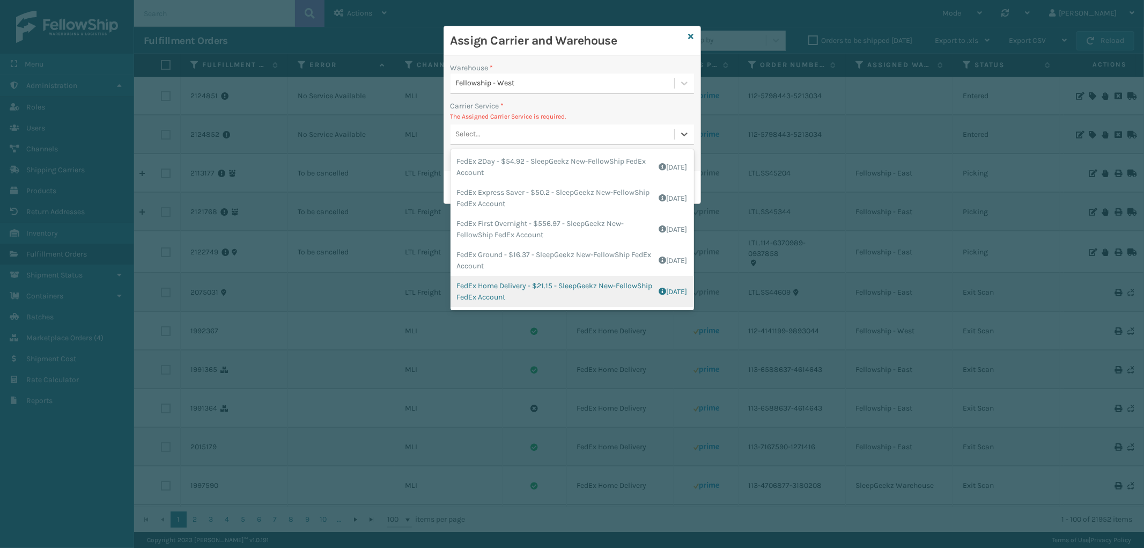
click at [571, 283] on div "FedEx Home Delivery - $21.15 - SleepGeekz New-FellowShip FedEx Account Shipping…" at bounding box center [573, 291] width 244 height 31
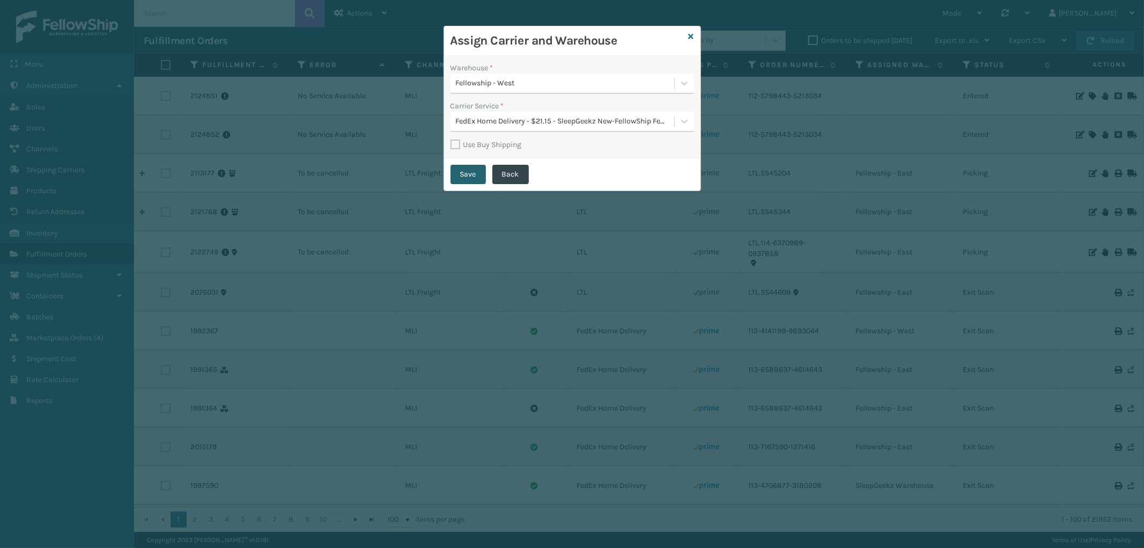
click at [467, 172] on button "Save" at bounding box center [468, 174] width 35 height 19
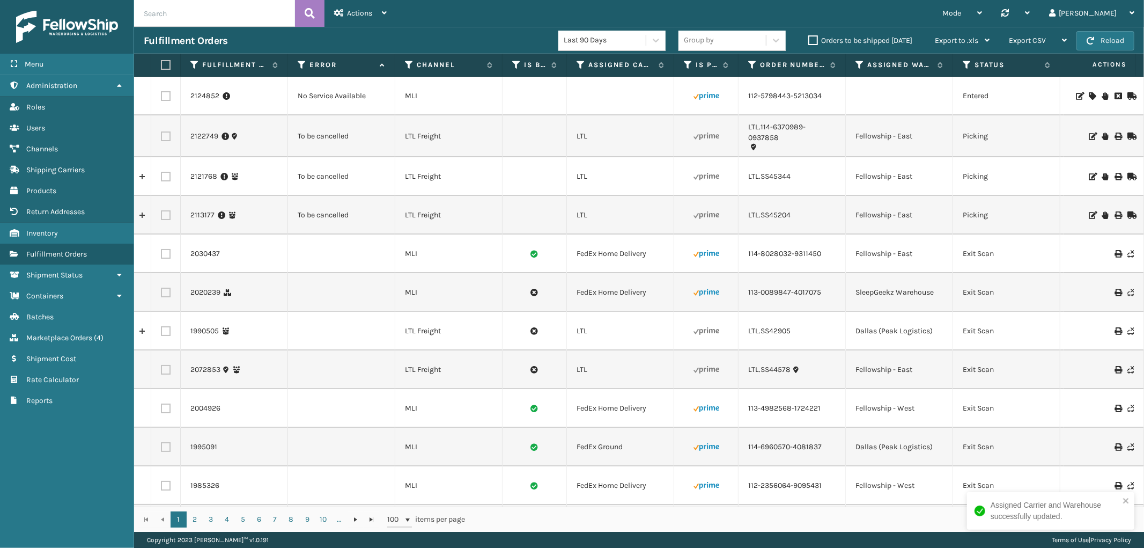
click at [1089, 92] on icon at bounding box center [1092, 96] width 6 height 8
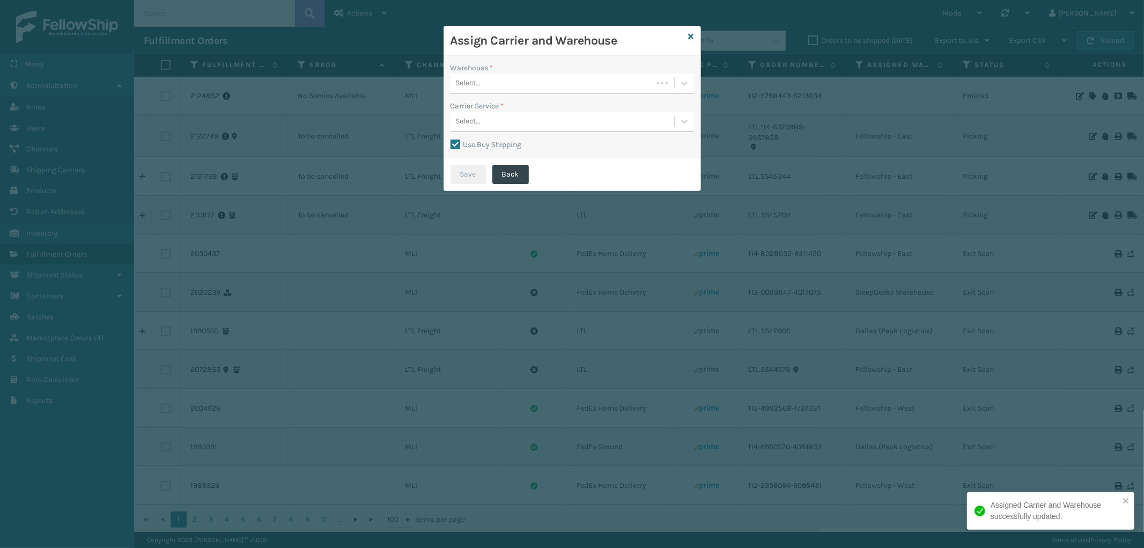
click at [456, 143] on label "Use Buy Shipping" at bounding box center [486, 144] width 71 height 9
click at [451, 139] on input "Use Buy Shipping" at bounding box center [451, 138] width 1 height 1
checkbox input "false"
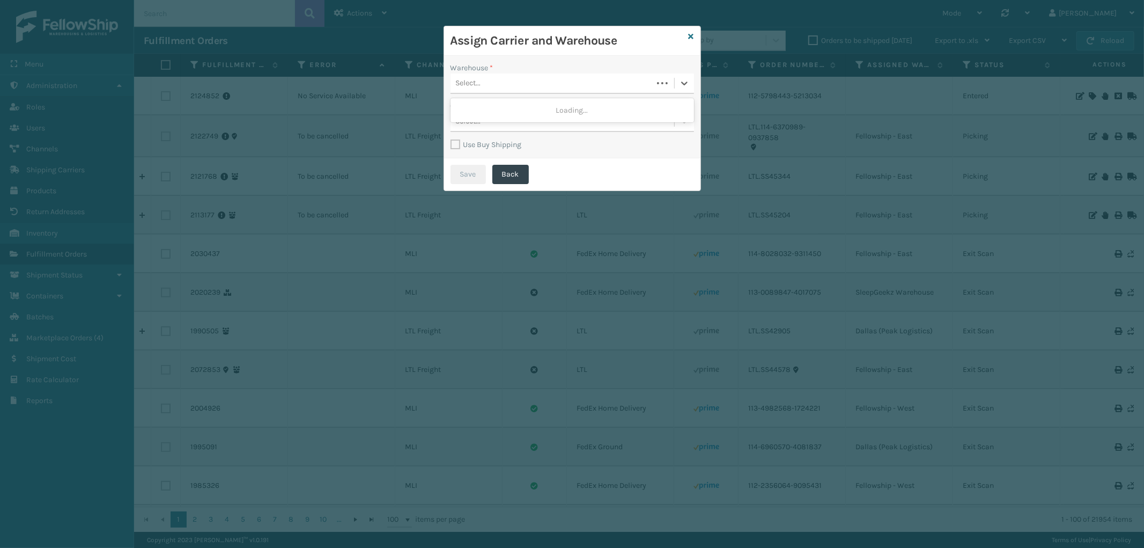
click at [640, 77] on div "Select..." at bounding box center [552, 84] width 202 height 18
click at [556, 130] on div "Fellowship - West" at bounding box center [573, 130] width 244 height 20
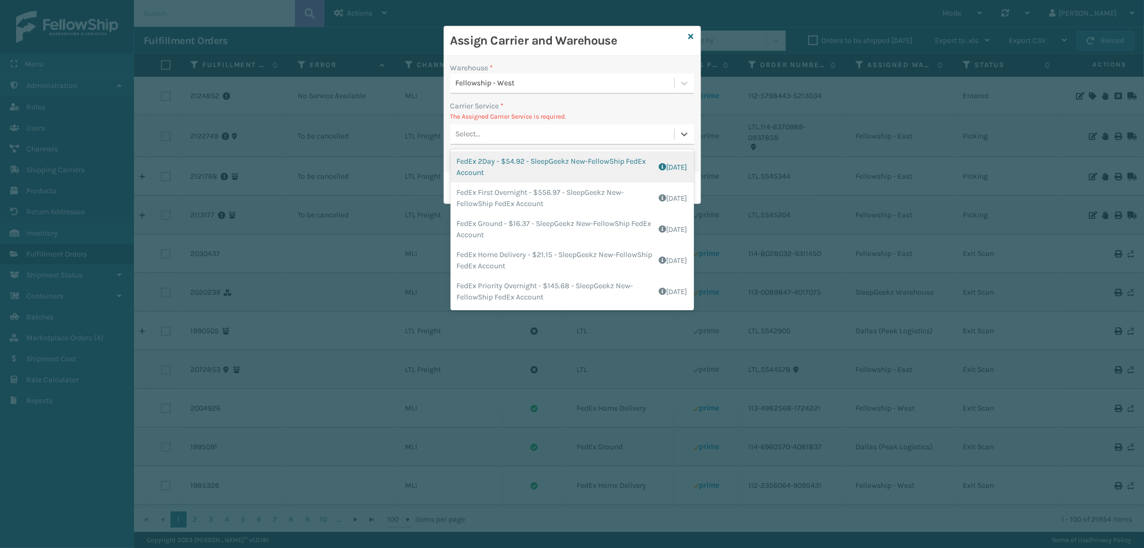
click at [597, 131] on div "Select..." at bounding box center [563, 135] width 224 height 18
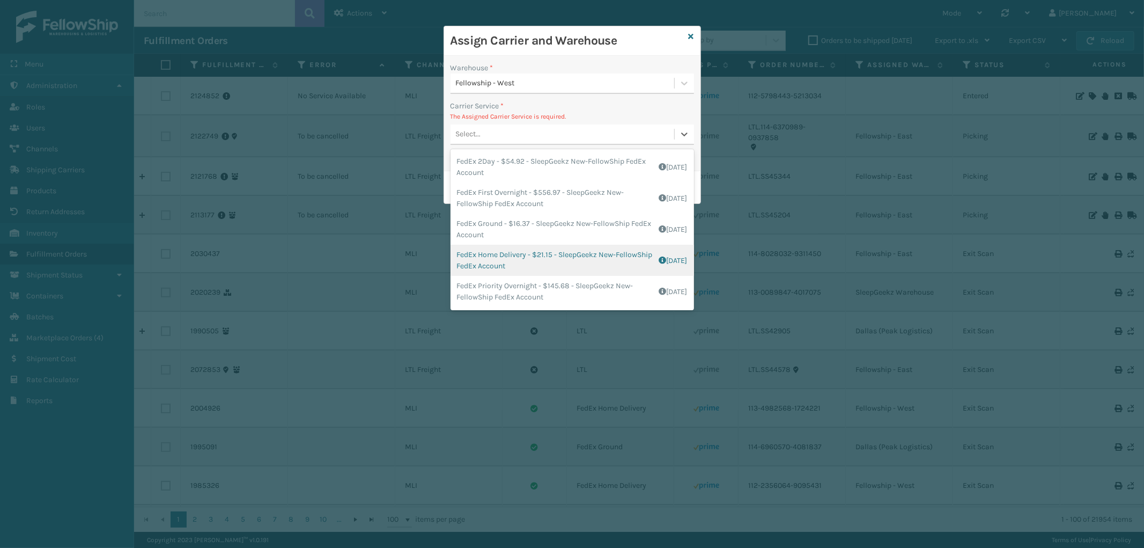
click at [572, 264] on div "FedEx Home Delivery - $21.15 - SleepGeekz New-FellowShip FedEx Account Shipping…" at bounding box center [573, 260] width 244 height 31
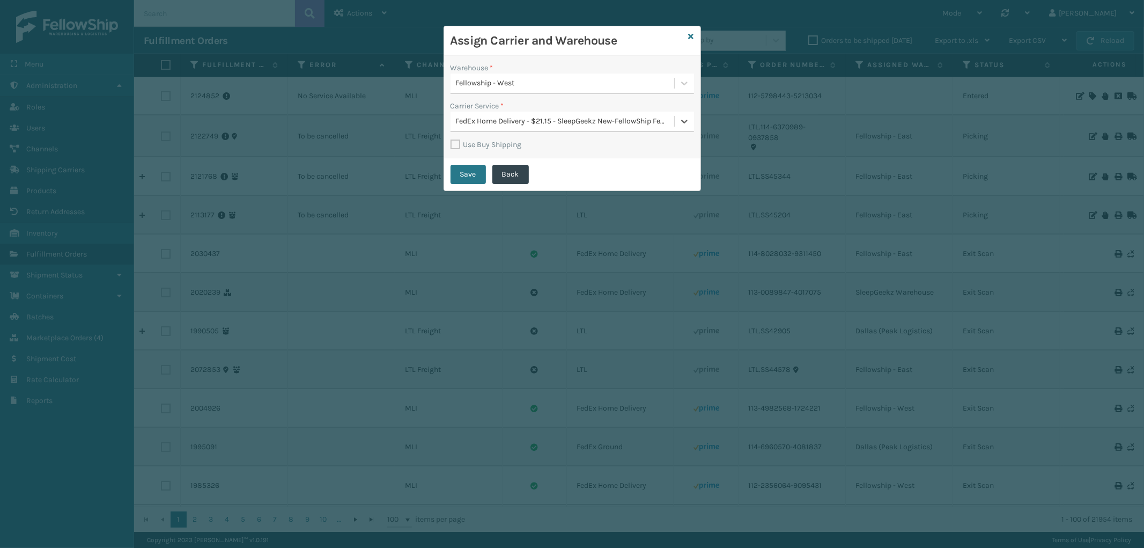
click at [577, 128] on div "FedEx Home Delivery - $21.15 - SleepGeekz New-FellowShip FedEx Account" at bounding box center [563, 122] width 224 height 18
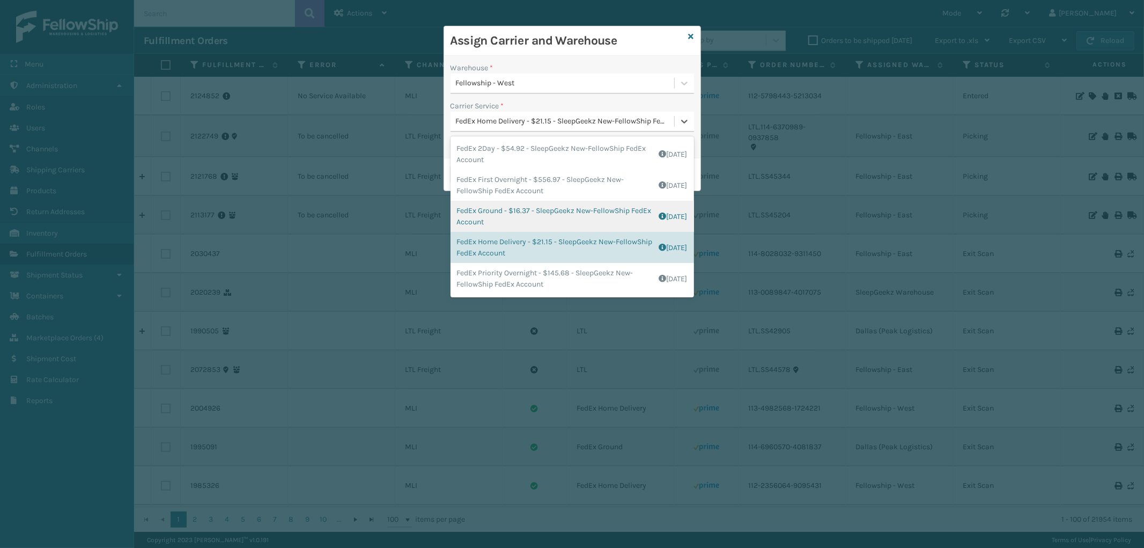
click at [566, 217] on div "FedEx Ground - $16.37 - SleepGeekz New-FellowShip FedEx Account Shipping Cost $…" at bounding box center [573, 216] width 244 height 31
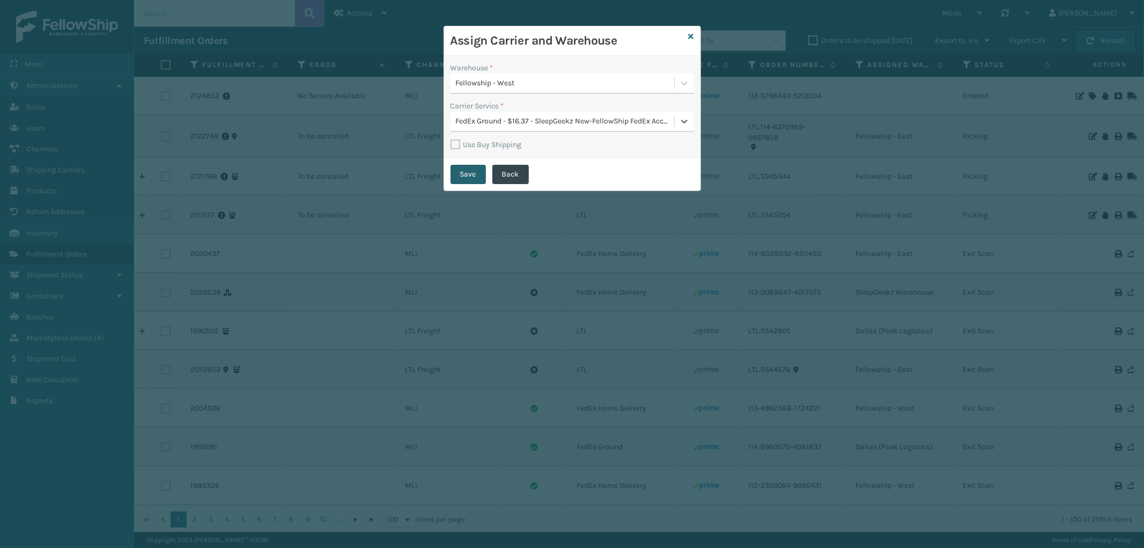
click at [466, 166] on button "Save" at bounding box center [468, 174] width 35 height 19
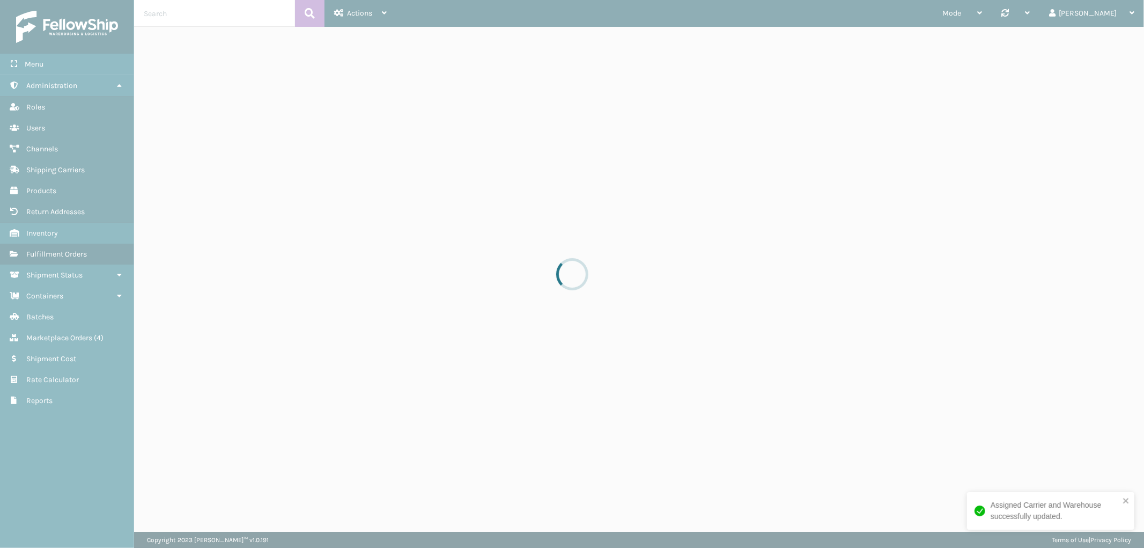
click at [199, 14] on input "text" at bounding box center [214, 13] width 161 height 27
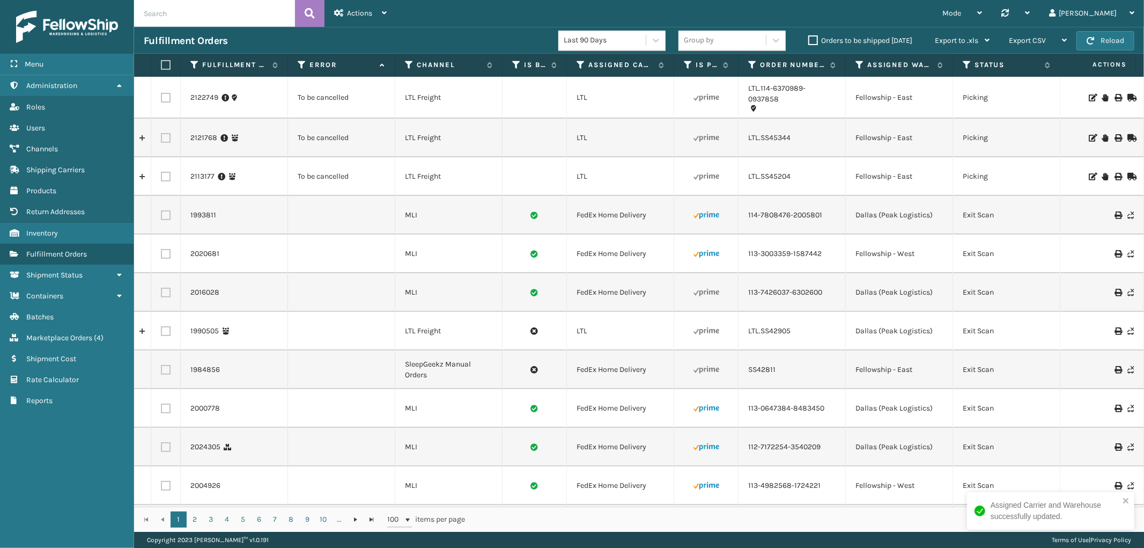
click at [190, 17] on input "text" at bounding box center [214, 13] width 161 height 27
paste input "112-5798443-5213034"
click at [300, 10] on button at bounding box center [310, 13] width 30 height 27
type input "112-5798443-5213034"
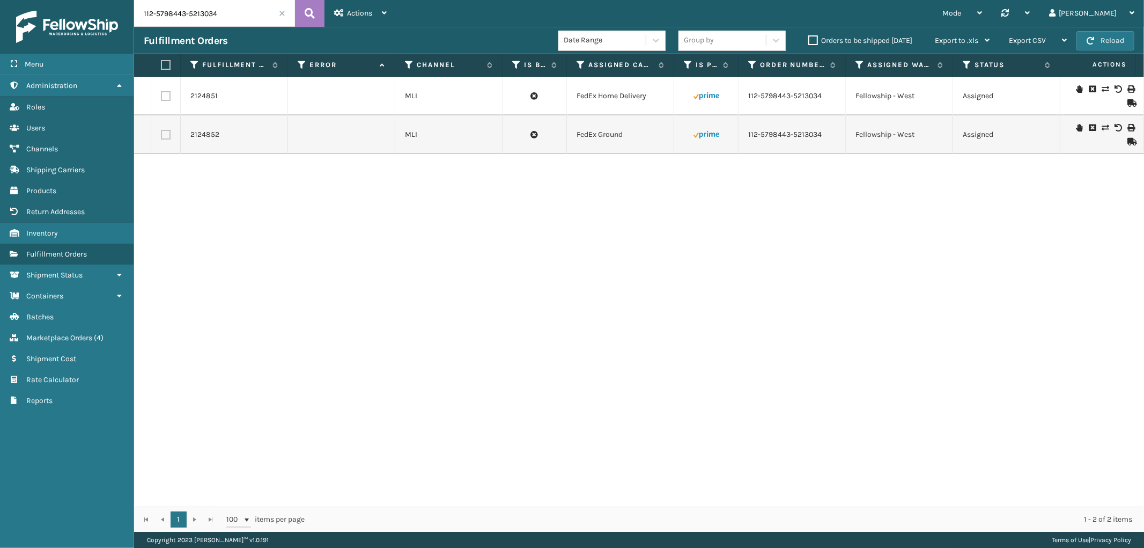
click at [169, 99] on label at bounding box center [166, 96] width 10 height 10
click at [161, 98] on input "checkbox" at bounding box center [161, 94] width 1 height 7
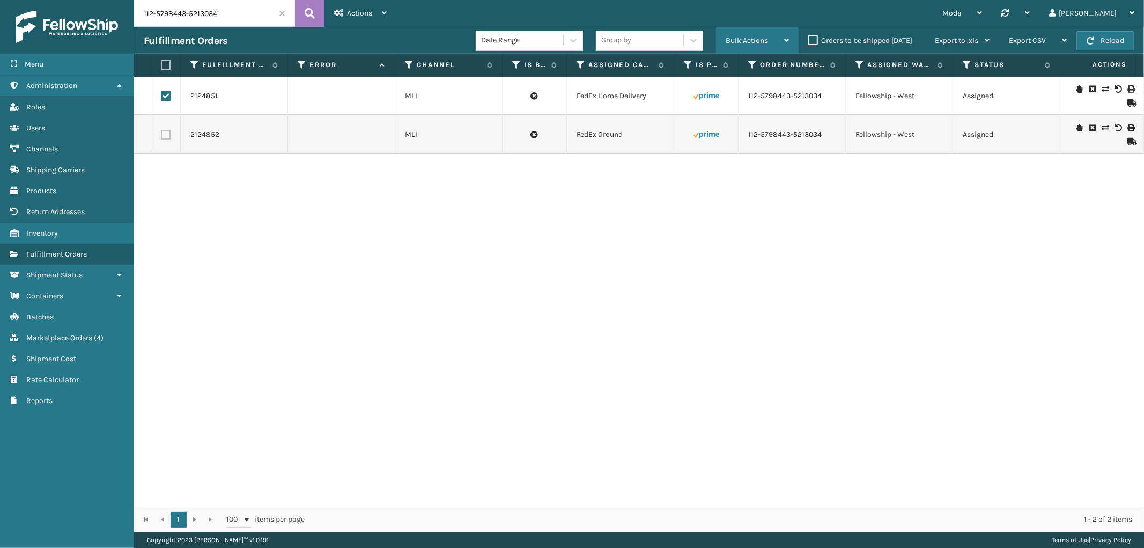
click at [757, 43] on span "Bulk Actions" at bounding box center [747, 40] width 42 height 9
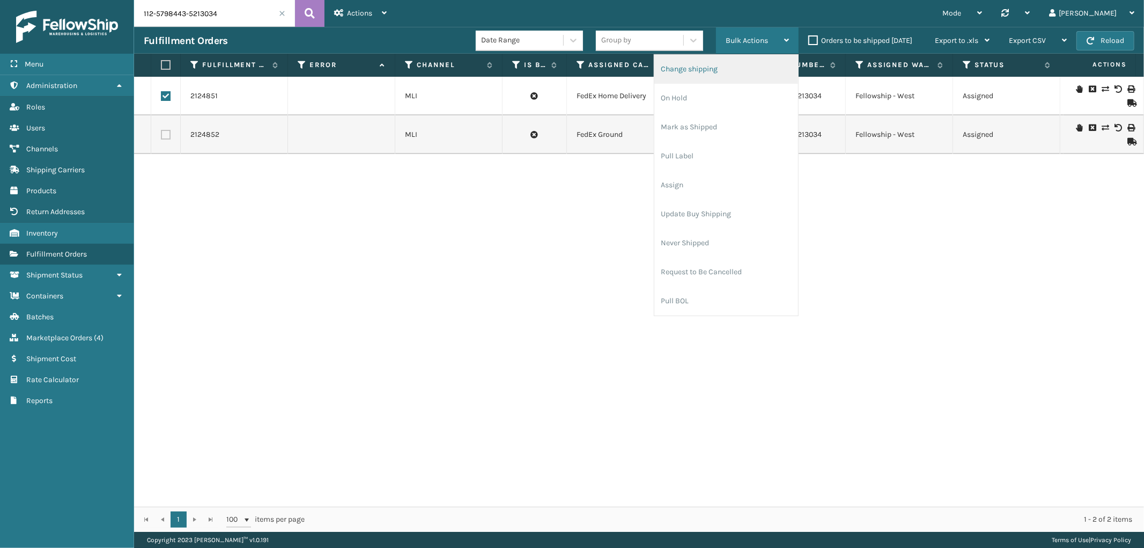
click at [728, 62] on li "Change shipping" at bounding box center [726, 69] width 144 height 29
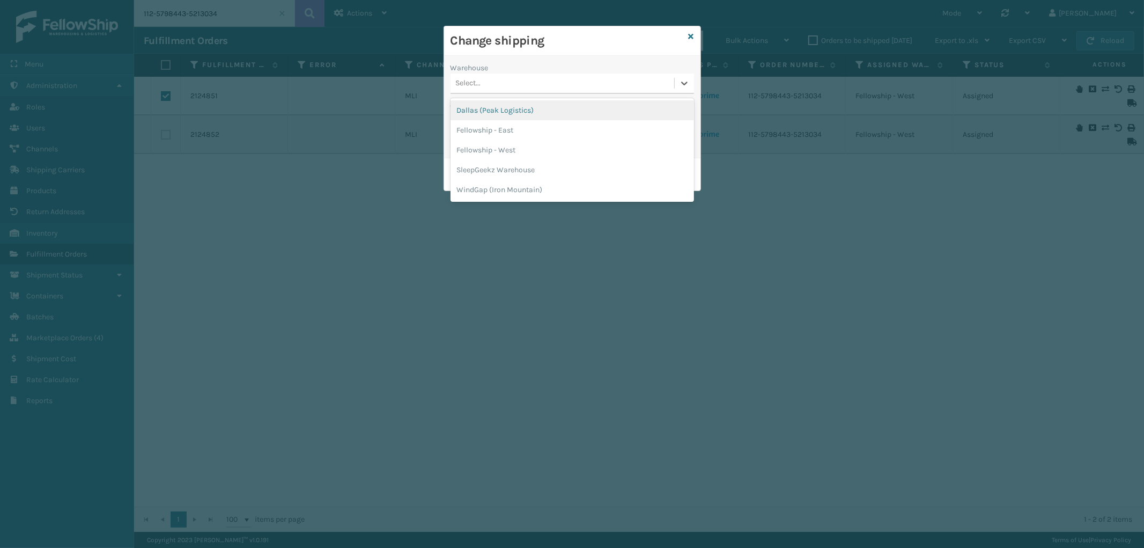
click at [571, 76] on div "Select..." at bounding box center [563, 84] width 224 height 18
click at [526, 145] on div "Fellowship - West" at bounding box center [573, 150] width 244 height 20
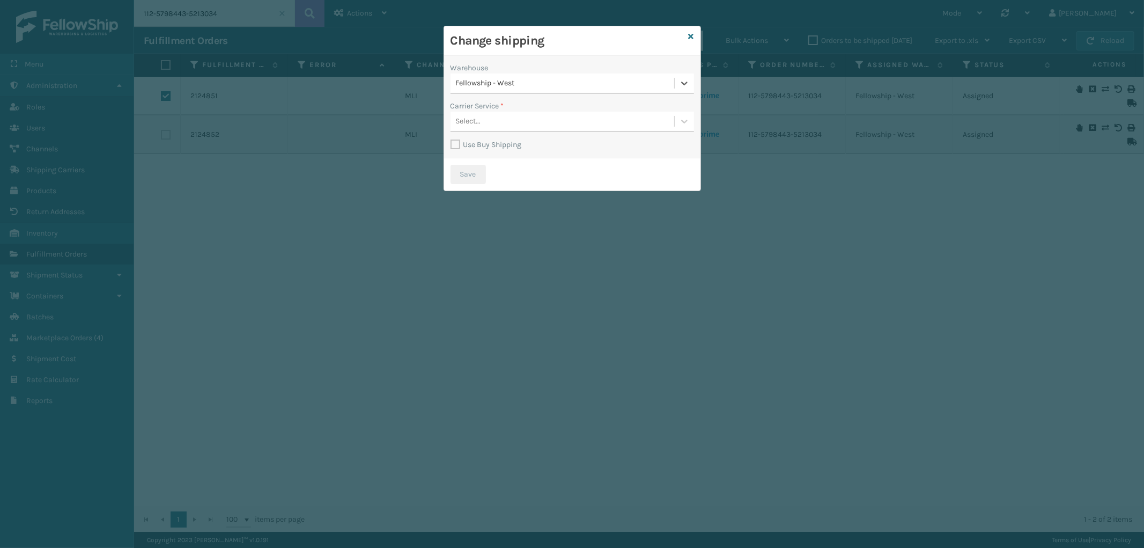
click at [572, 113] on div "Select..." at bounding box center [563, 122] width 224 height 18
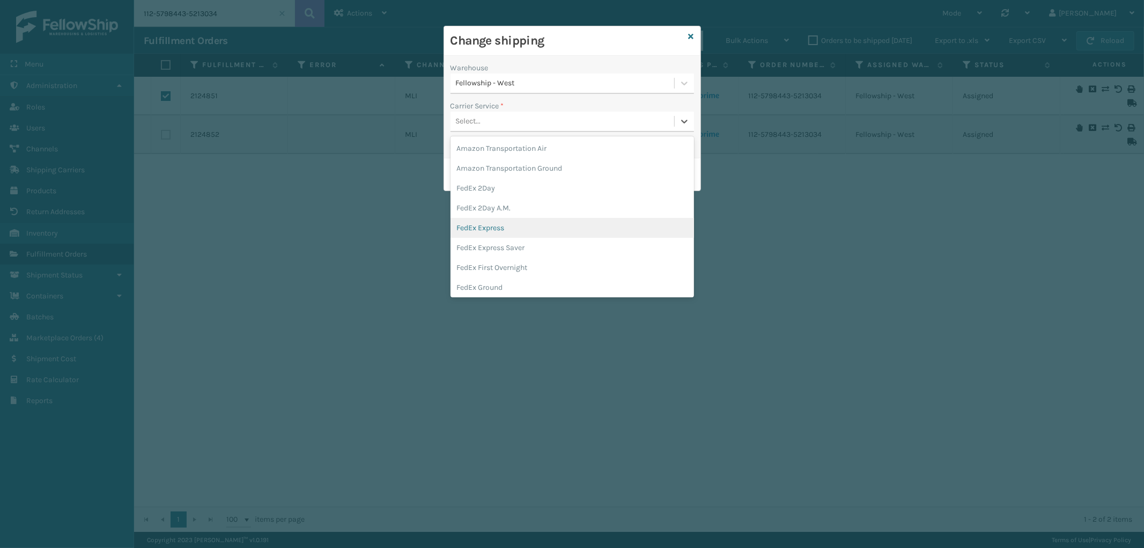
scroll to position [60, 0]
click at [542, 221] on div "FedEx Ground" at bounding box center [573, 228] width 244 height 20
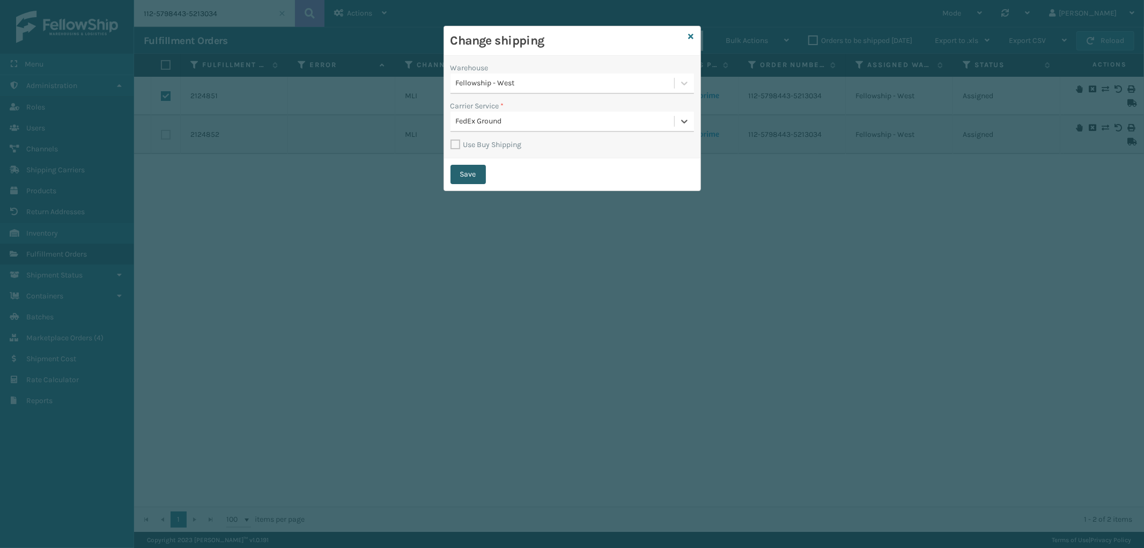
click at [481, 178] on button "Save" at bounding box center [468, 174] width 35 height 19
checkbox input "false"
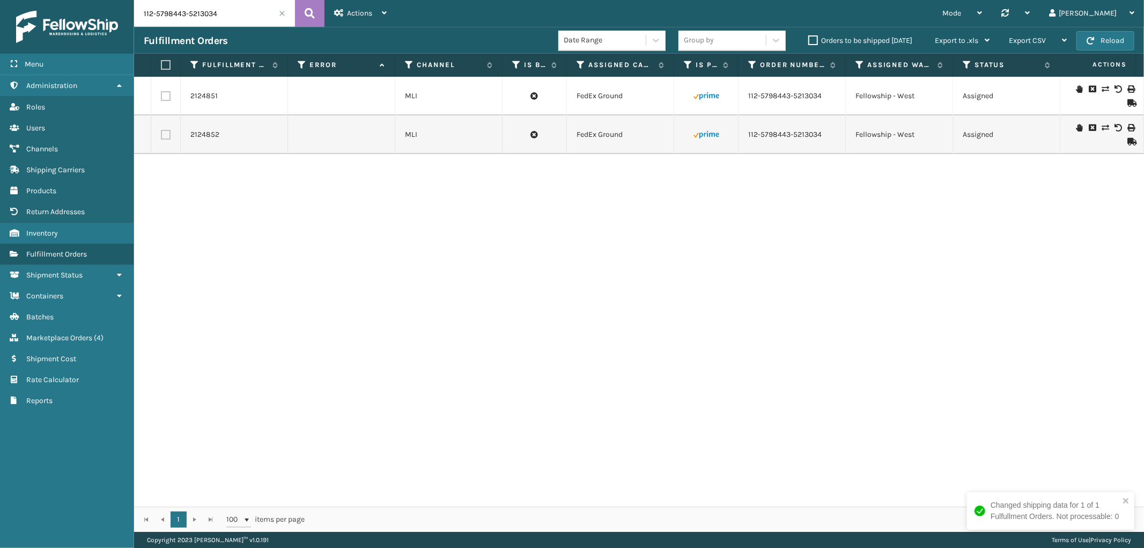
click at [530, 363] on div "2124851 MLI FedEx Ground 112-5798443-5213034 Fellowship - West Assigned - CEL8T…" at bounding box center [639, 292] width 1010 height 430
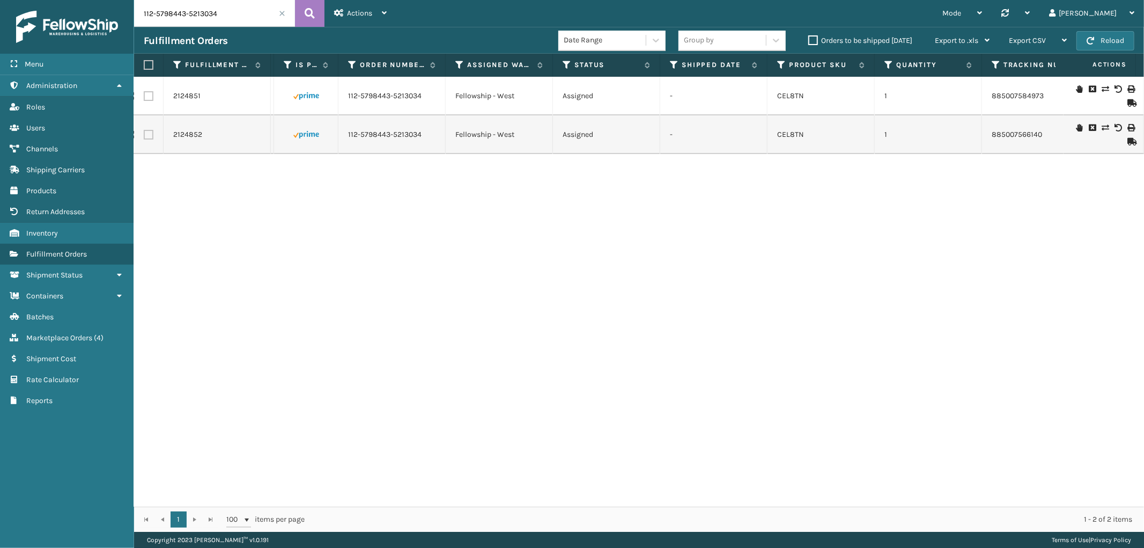
scroll to position [0, 543]
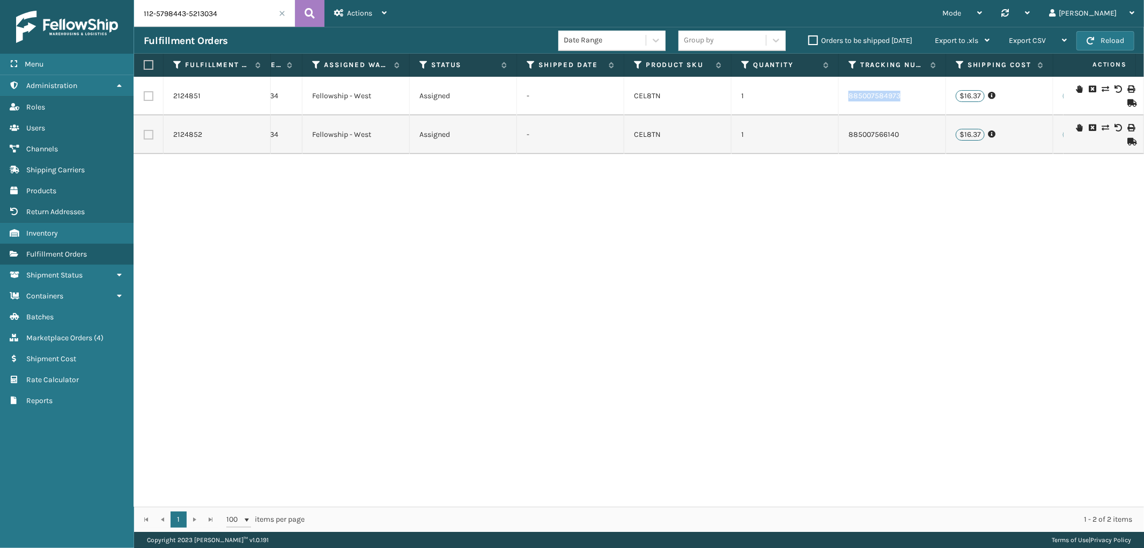
drag, startPoint x: 918, startPoint y: 99, endPoint x: 846, endPoint y: 107, distance: 72.9
click at [846, 107] on td "885007584973" at bounding box center [892, 96] width 107 height 39
copy link "885007584973"
click at [210, 11] on input "112-5798443-5213034" at bounding box center [214, 13] width 161 height 27
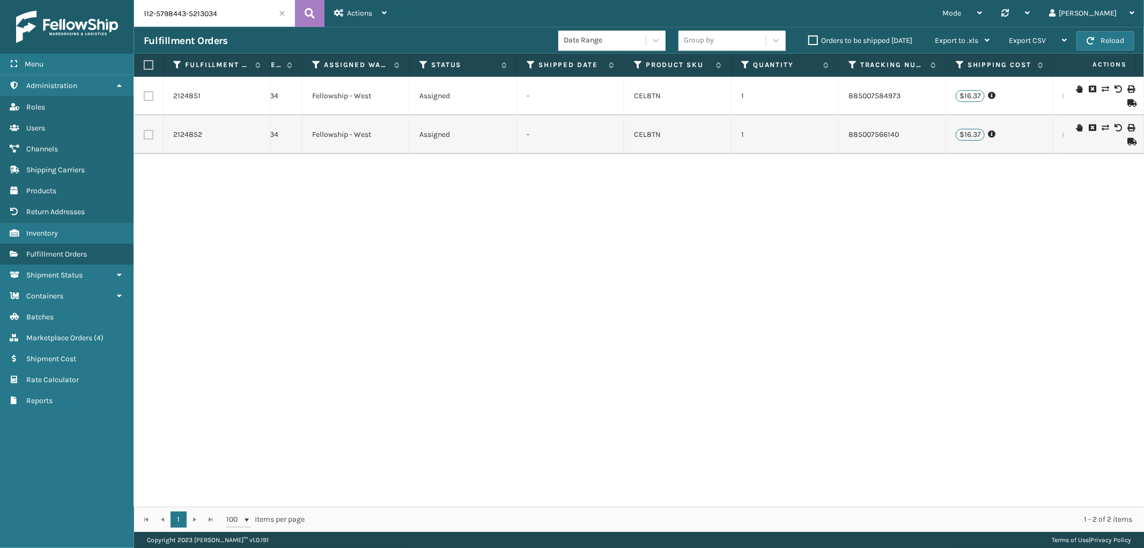
click at [210, 11] on input "112-5798443-5213034" at bounding box center [214, 13] width 161 height 27
drag, startPoint x: 905, startPoint y: 133, endPoint x: 848, endPoint y: 140, distance: 57.8
click at [848, 140] on td "885007566140" at bounding box center [892, 134] width 107 height 39
copy link "885007566140"
click at [283, 13] on span at bounding box center [282, 13] width 6 height 6
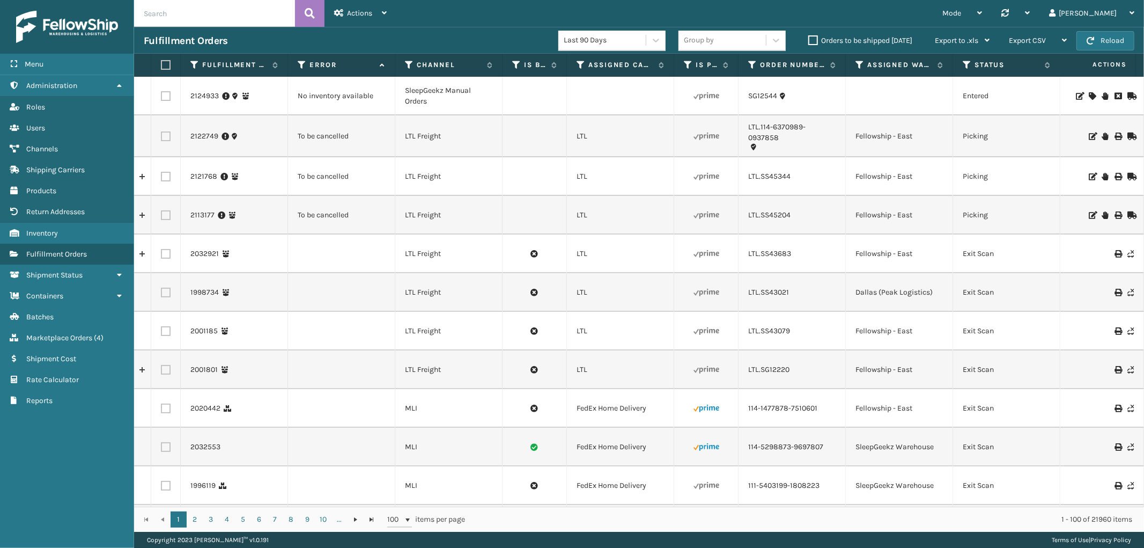
scroll to position [0, 876]
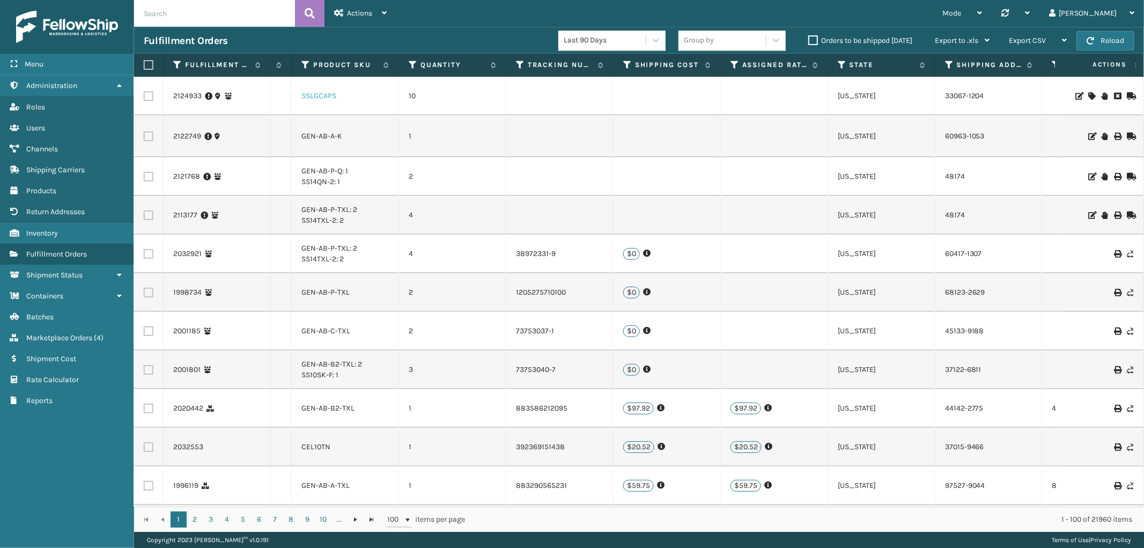
click at [311, 97] on link "SSLGCAPS" at bounding box center [318, 95] width 35 height 9
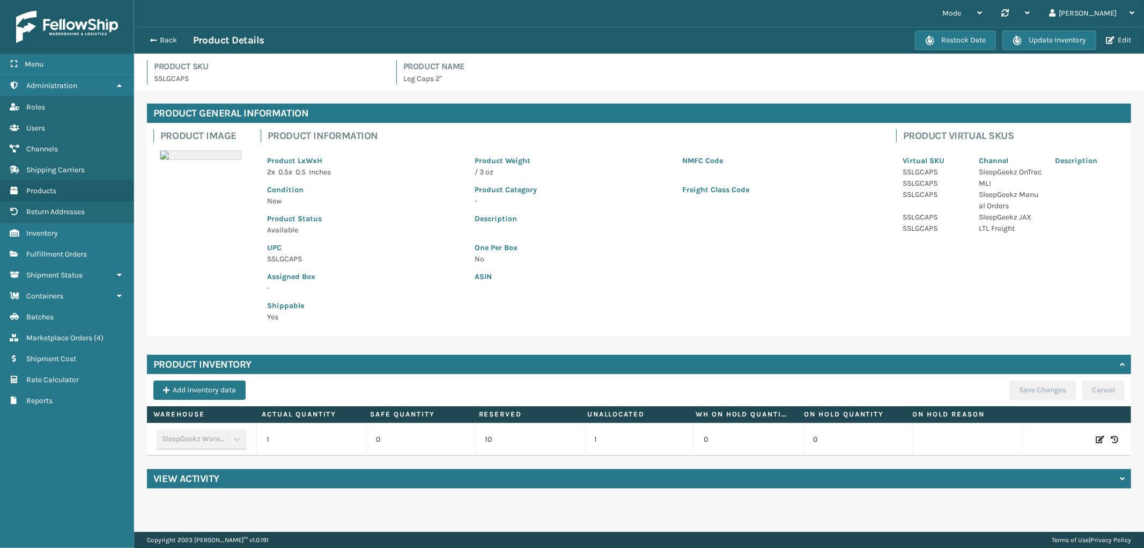
click at [1096, 436] on icon at bounding box center [1100, 439] width 9 height 11
drag, startPoint x: 301, startPoint y: 438, endPoint x: 473, endPoint y: 440, distance: 171.7
click at [473, 440] on tr "SleepGeekz Warehouse 1 0 10 1 0 0 ADD Cancel" at bounding box center [639, 439] width 984 height 33
click at [307, 447] on input "12" at bounding box center [311, 439] width 61 height 19
click at [306, 447] on input "12" at bounding box center [311, 439] width 61 height 19
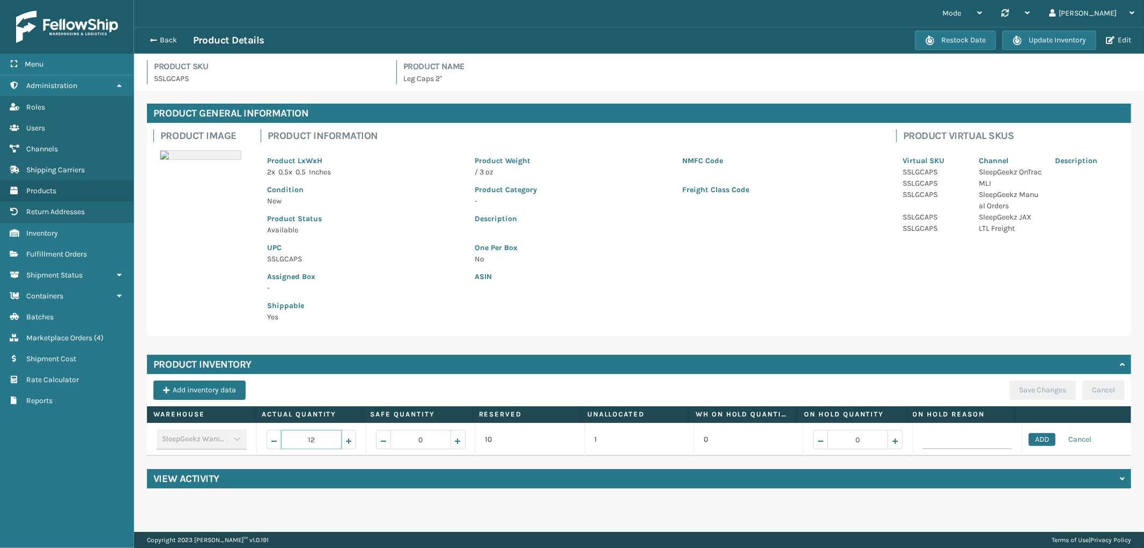
click at [306, 447] on input "12" at bounding box center [311, 439] width 61 height 19
type input "30"
click at [1035, 440] on button "ADD" at bounding box center [1042, 439] width 27 height 13
click at [1023, 391] on button "Save Changes" at bounding box center [1043, 389] width 67 height 19
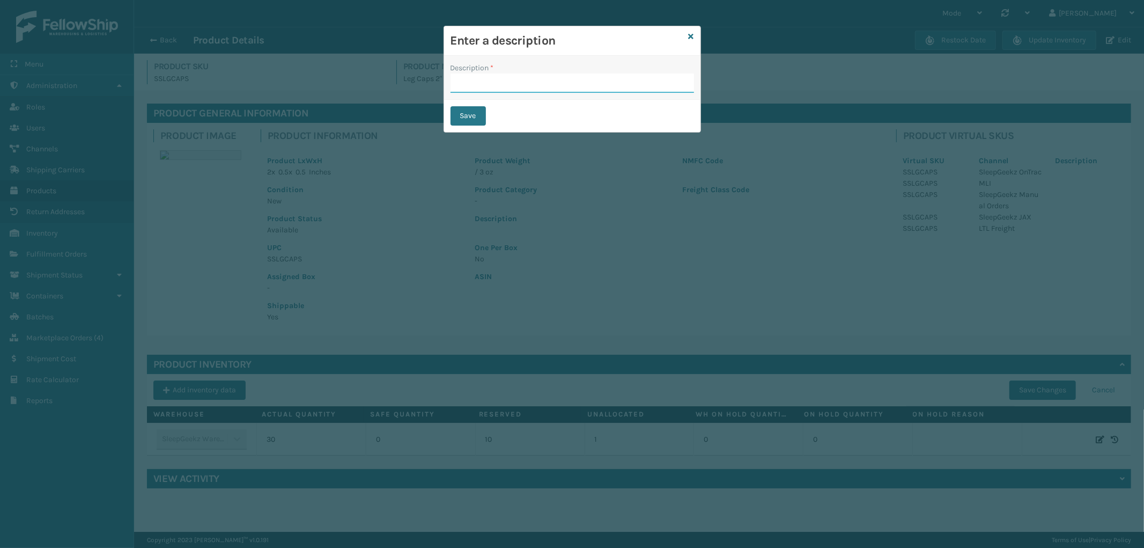
click at [499, 80] on input "Description *" at bounding box center [573, 82] width 244 height 19
type input "from inventory"
click at [460, 114] on button "Save" at bounding box center [468, 115] width 35 height 19
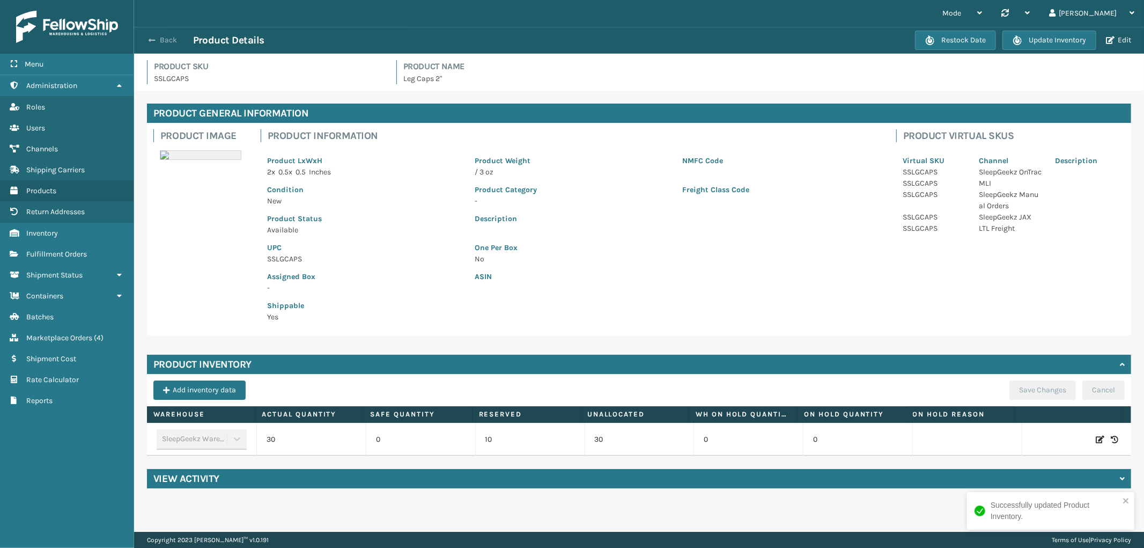
click at [166, 36] on button "Back" at bounding box center [168, 40] width 49 height 10
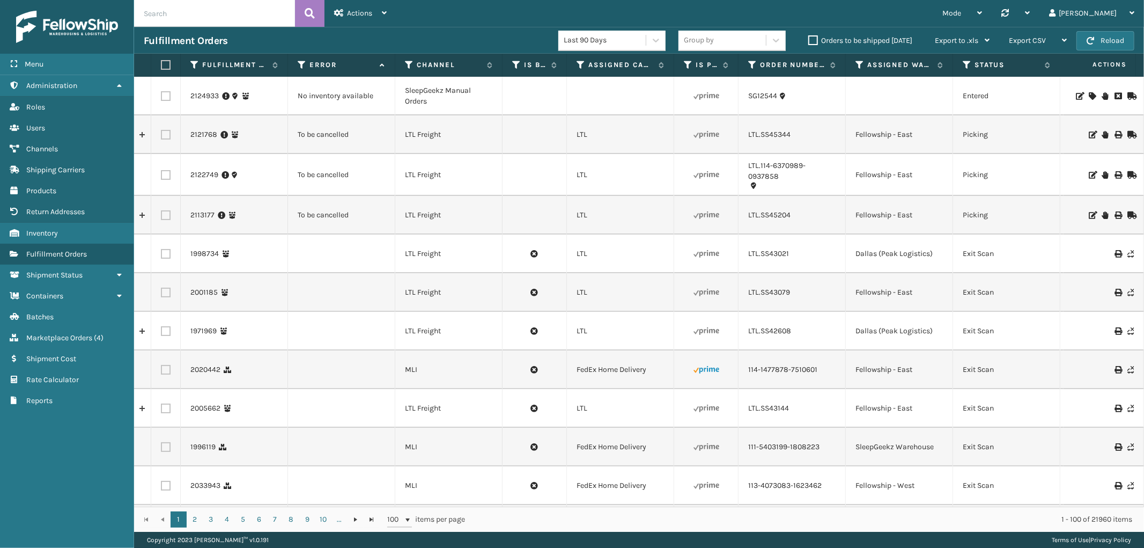
click at [1082, 91] on td at bounding box center [1104, 96] width 80 height 39
click at [1089, 95] on icon at bounding box center [1092, 96] width 6 height 8
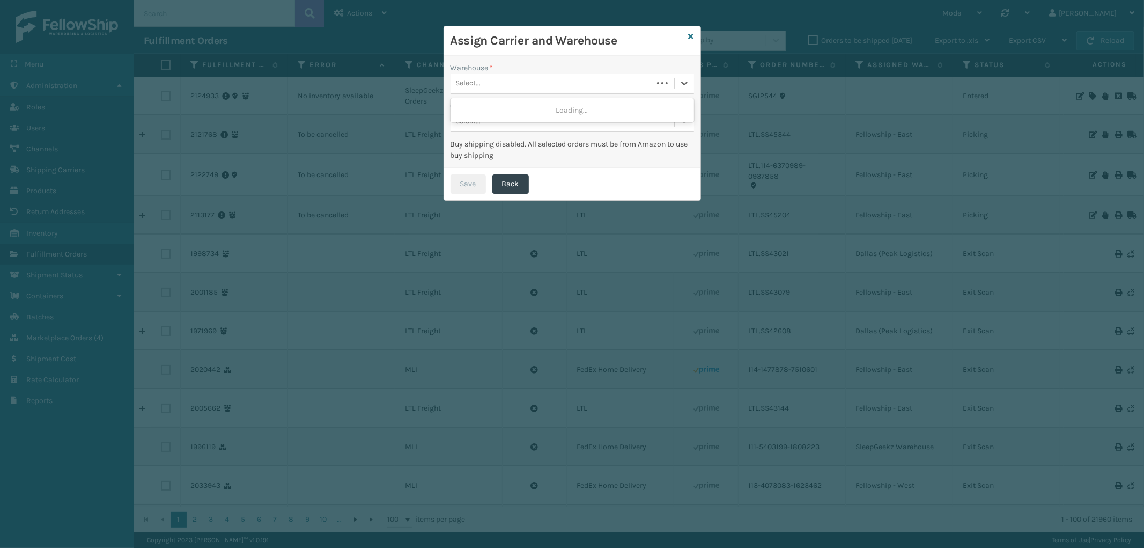
click at [528, 91] on div "Select..." at bounding box center [552, 84] width 202 height 18
click at [517, 105] on div "SleepGeekz Warehouse (required)" at bounding box center [573, 110] width 244 height 20
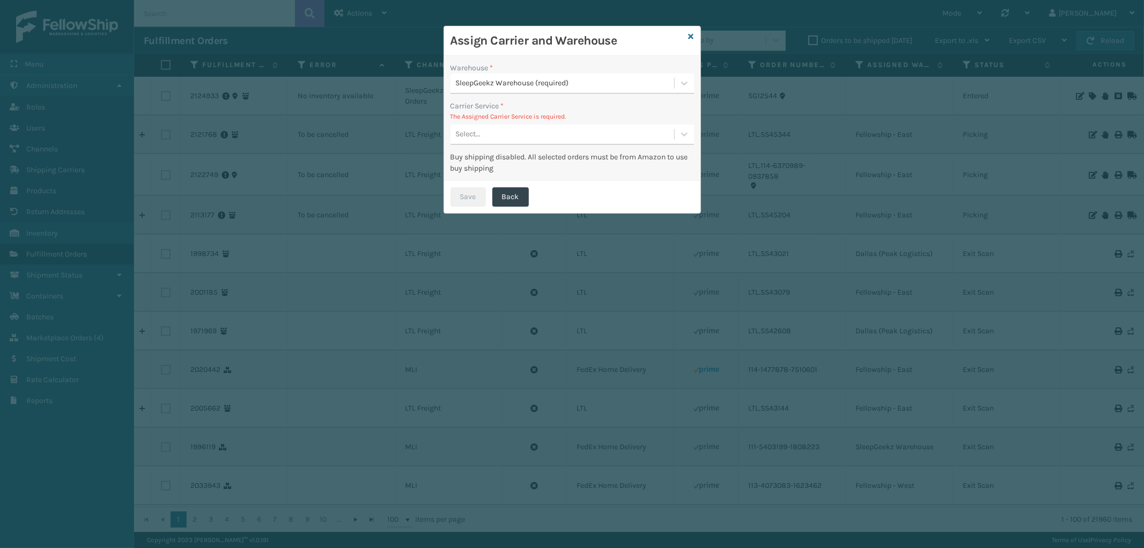
click at [497, 152] on div "Buy shipping disabled. All selected orders must be from Amazon to use buy shipp…" at bounding box center [573, 162] width 244 height 23
click at [500, 137] on div "Select..." at bounding box center [563, 135] width 224 height 18
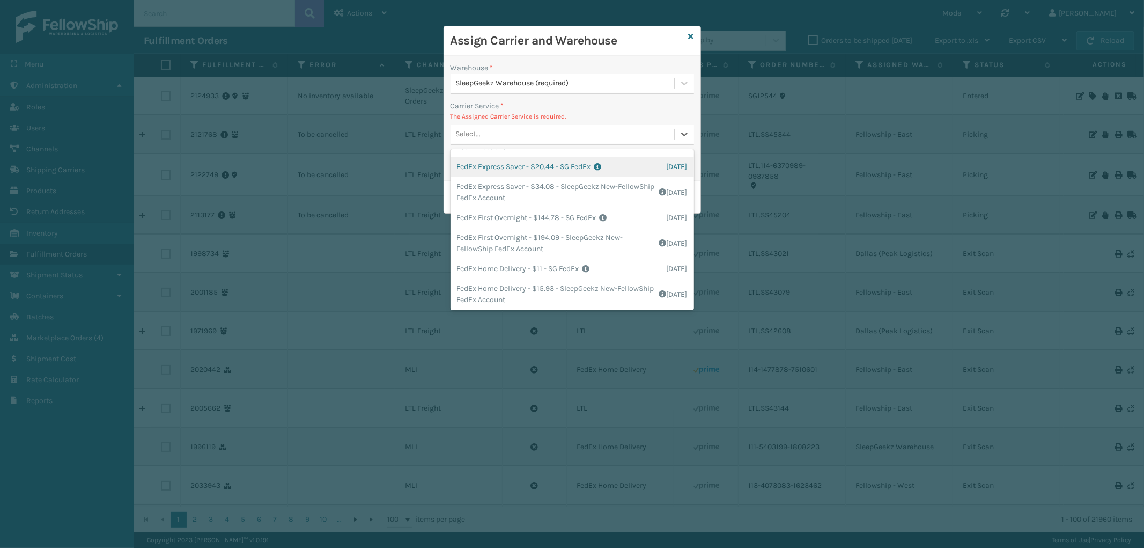
scroll to position [119, 0]
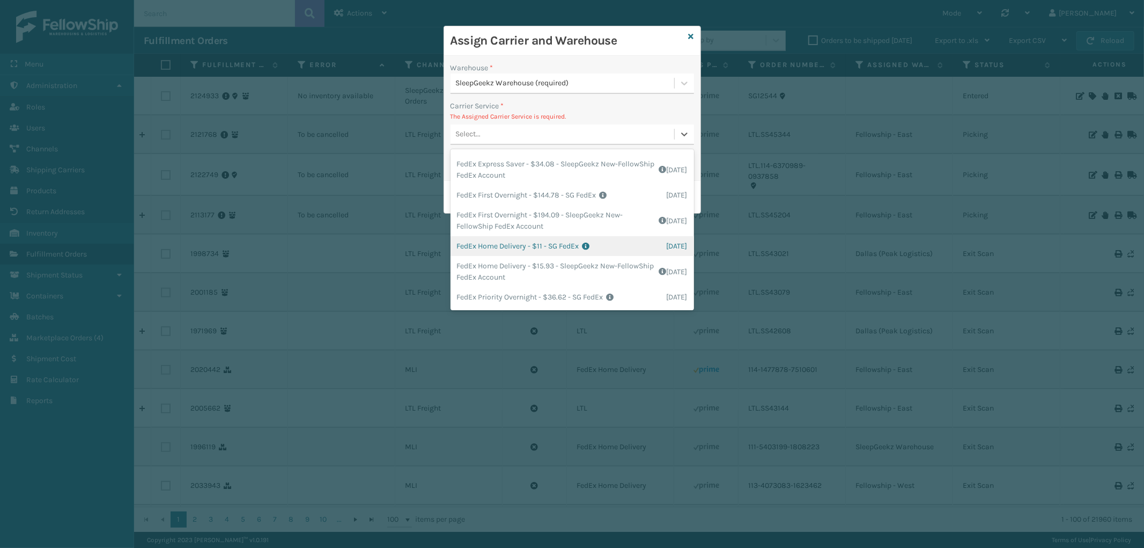
click at [580, 249] on div "FedEx Home Delivery - $11 - SG FedEx Shipping Cost $11 Surplus Cost $0 Total $1…" at bounding box center [573, 246] width 244 height 20
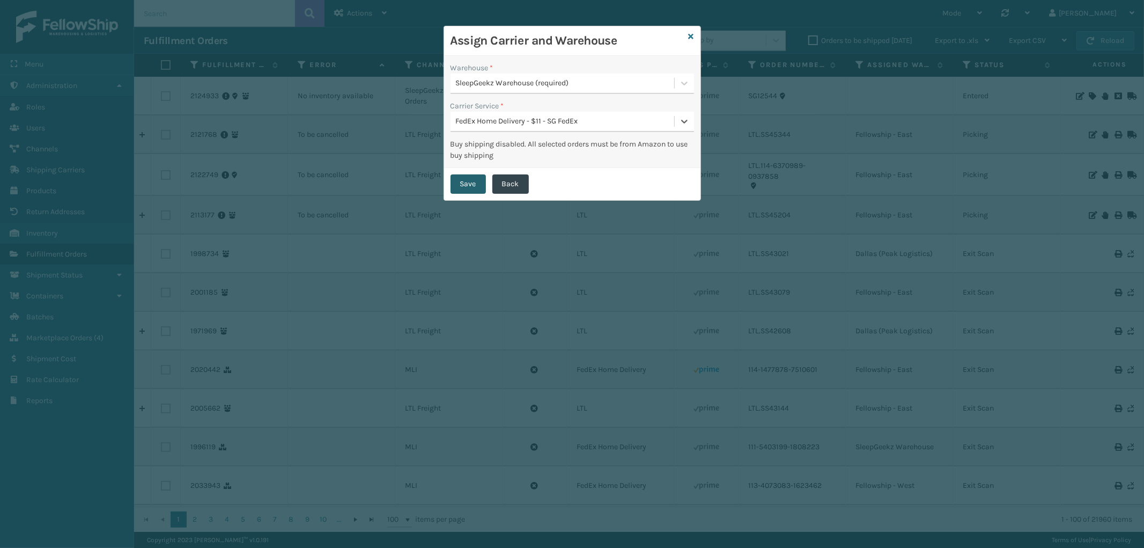
click at [472, 189] on button "Save" at bounding box center [468, 183] width 35 height 19
